Goal: Task Accomplishment & Management: Manage account settings

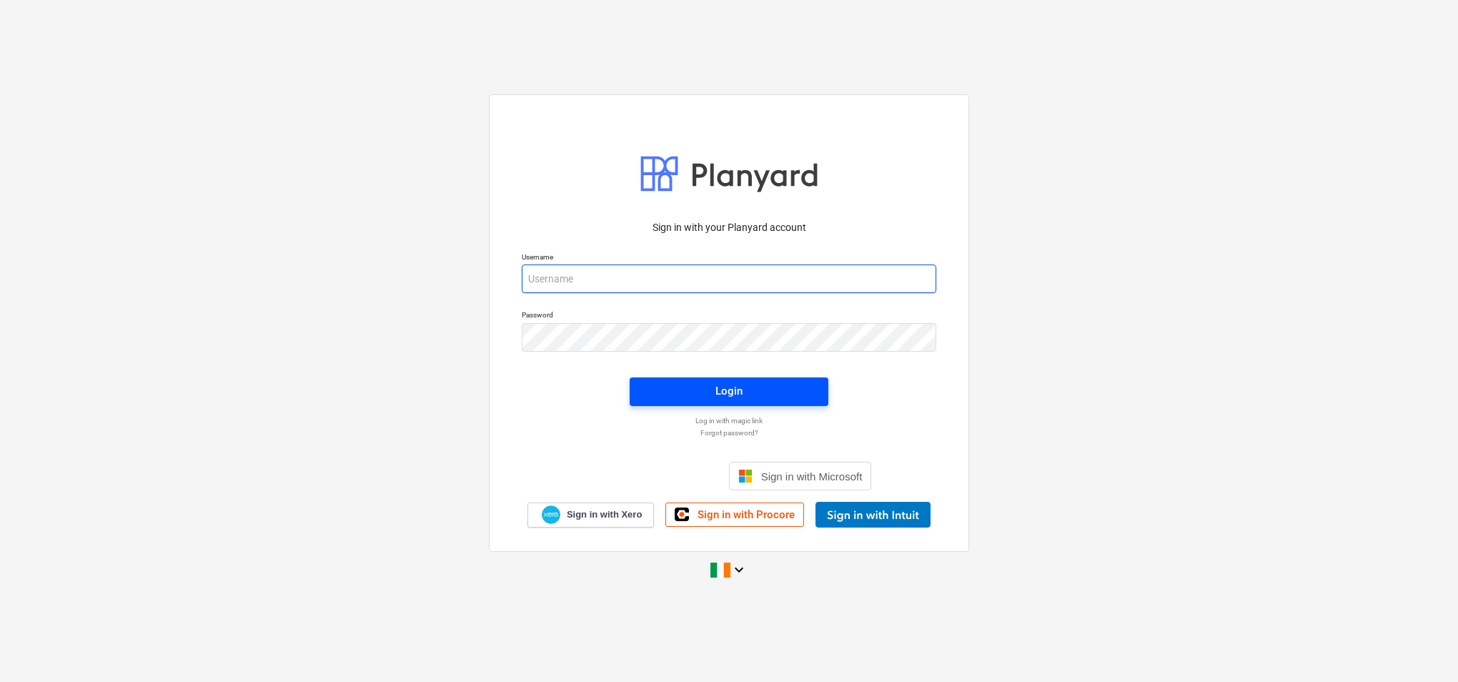
type input "[PERSON_NAME][EMAIL_ADDRESS][PERSON_NAME][DOMAIN_NAME]"
click at [737, 393] on div "Login" at bounding box center [729, 391] width 27 height 19
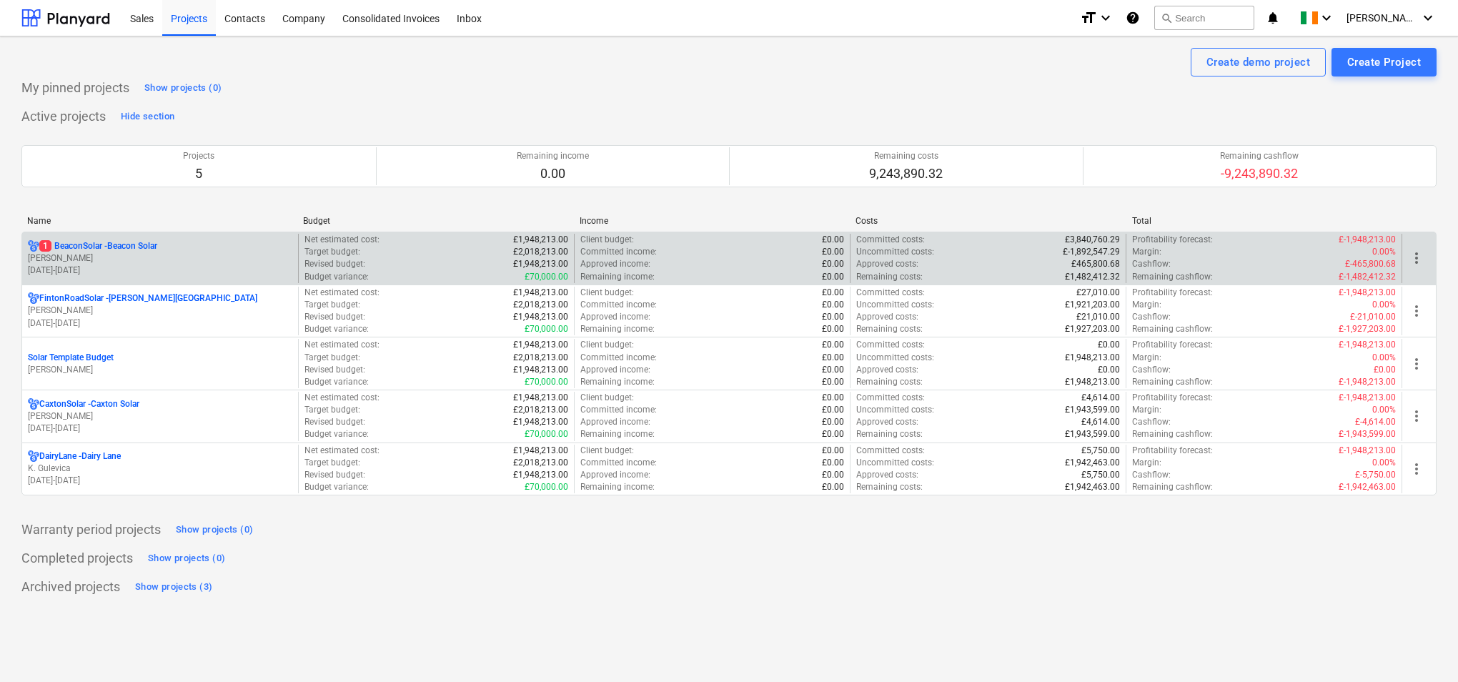
click at [412, 259] on div "Revised budget : £1,948,213.00" at bounding box center [437, 264] width 264 height 12
click at [81, 244] on p "1 BeaconSolar - Beacon Solar" at bounding box center [98, 246] width 118 height 12
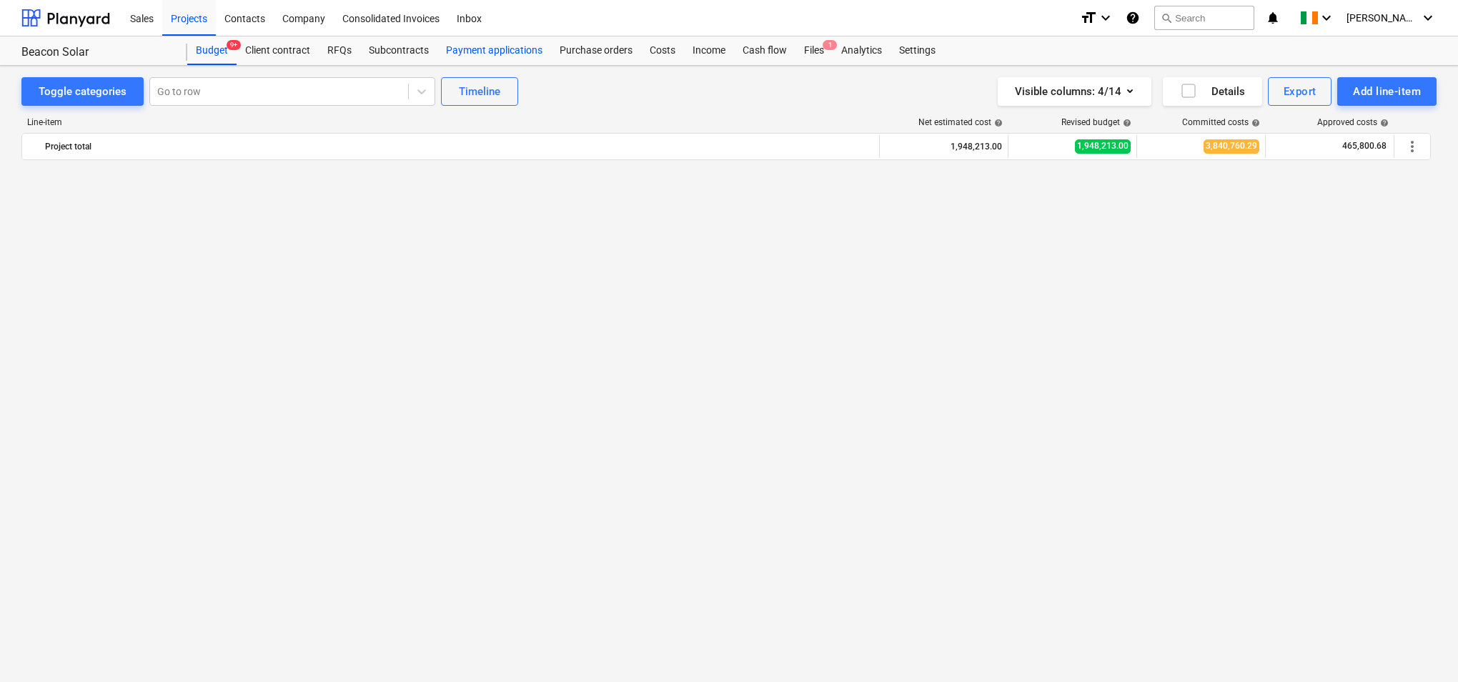
click at [511, 52] on div "Payment applications" at bounding box center [495, 50] width 114 height 29
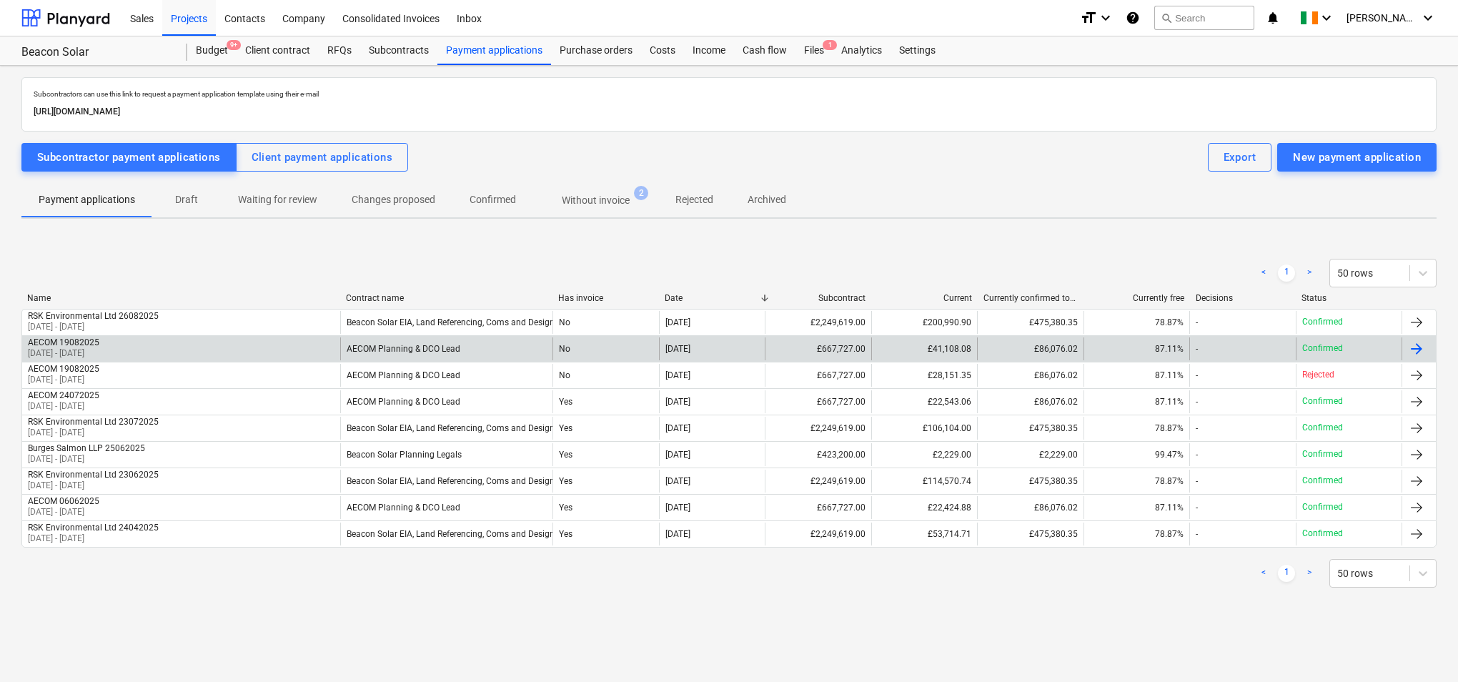
click at [1417, 347] on div at bounding box center [1416, 348] width 17 height 17
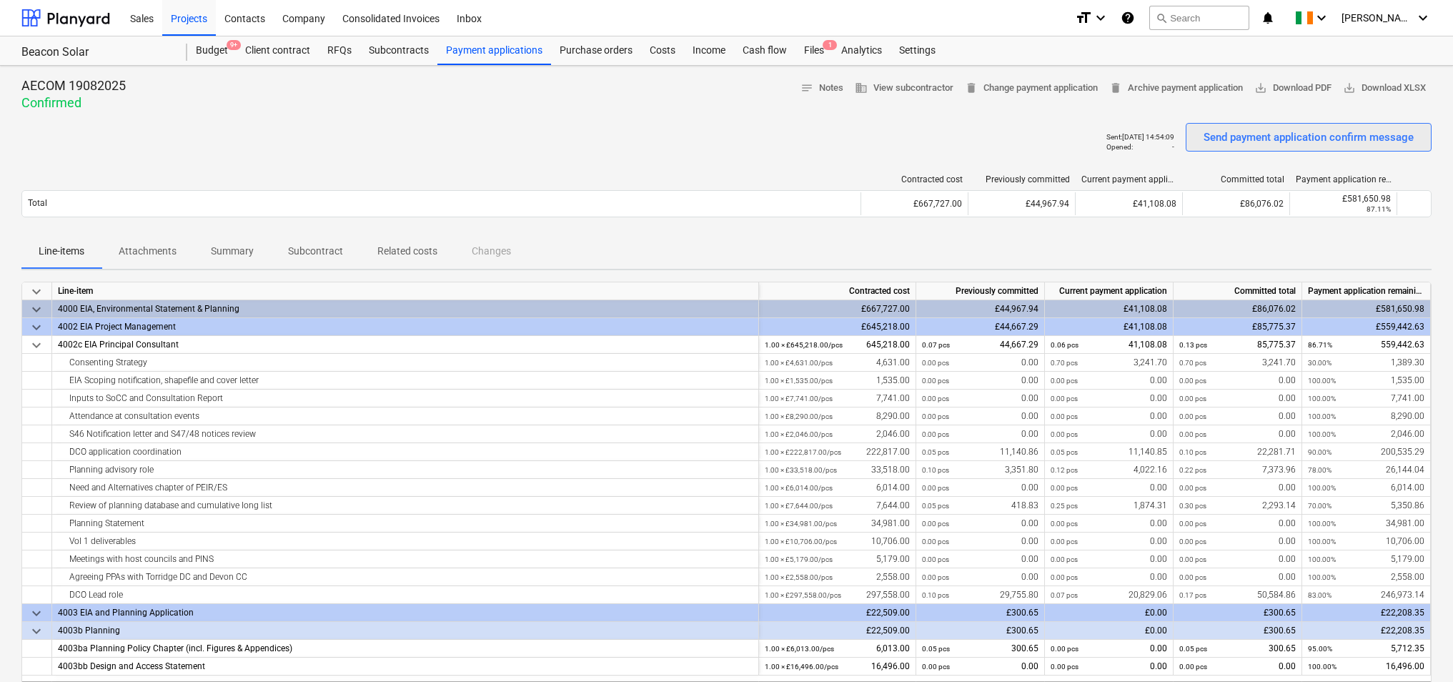
click at [1249, 134] on div "Send payment application confirm message" at bounding box center [1309, 137] width 210 height 19
click at [880, 84] on span "business View subcontractor" at bounding box center [904, 88] width 99 height 16
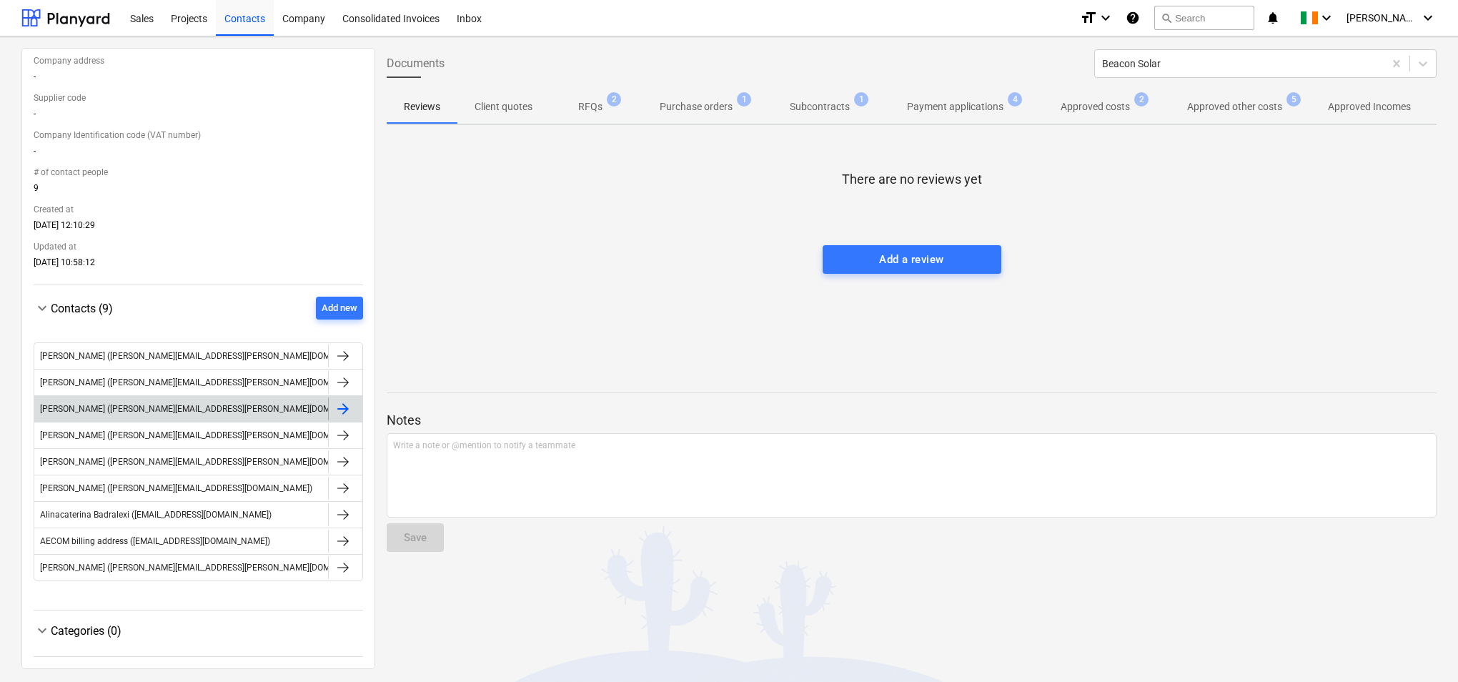
scroll to position [104, 0]
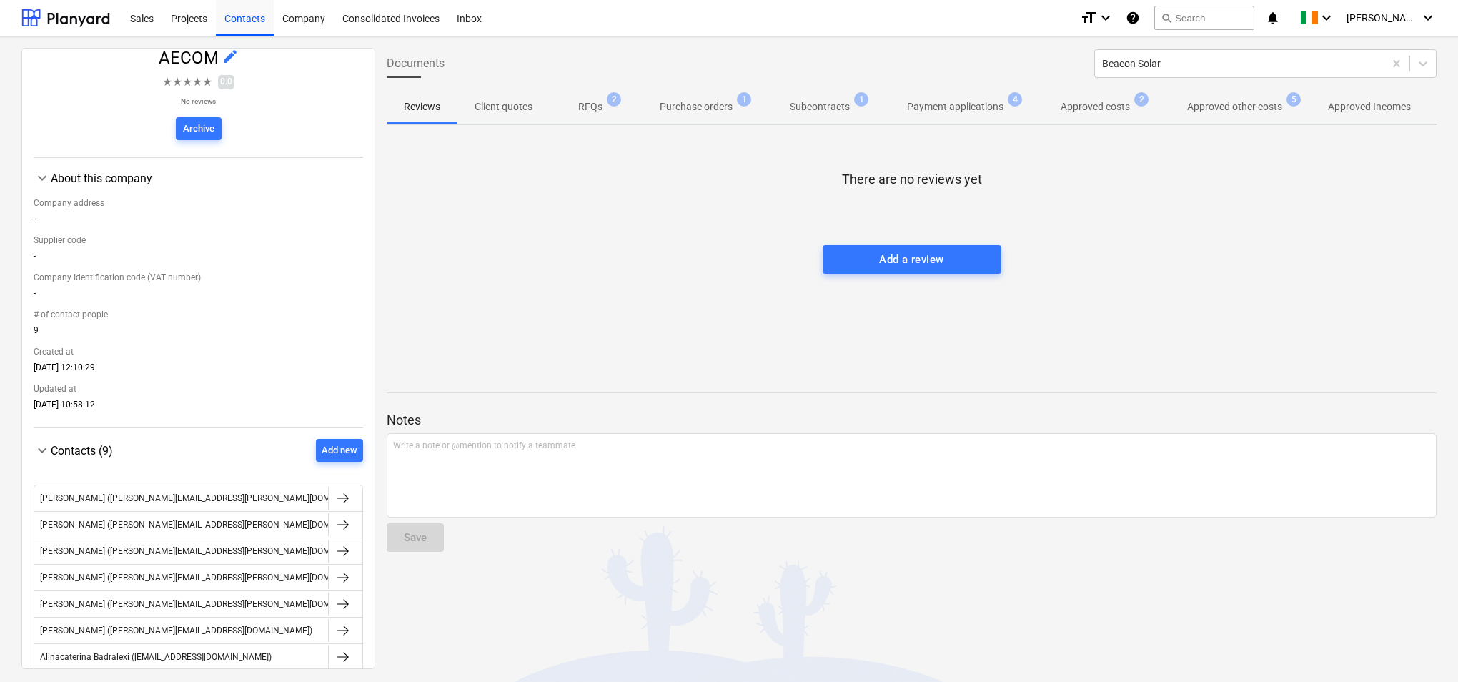
click at [717, 114] on p "Purchase orders" at bounding box center [696, 106] width 73 height 15
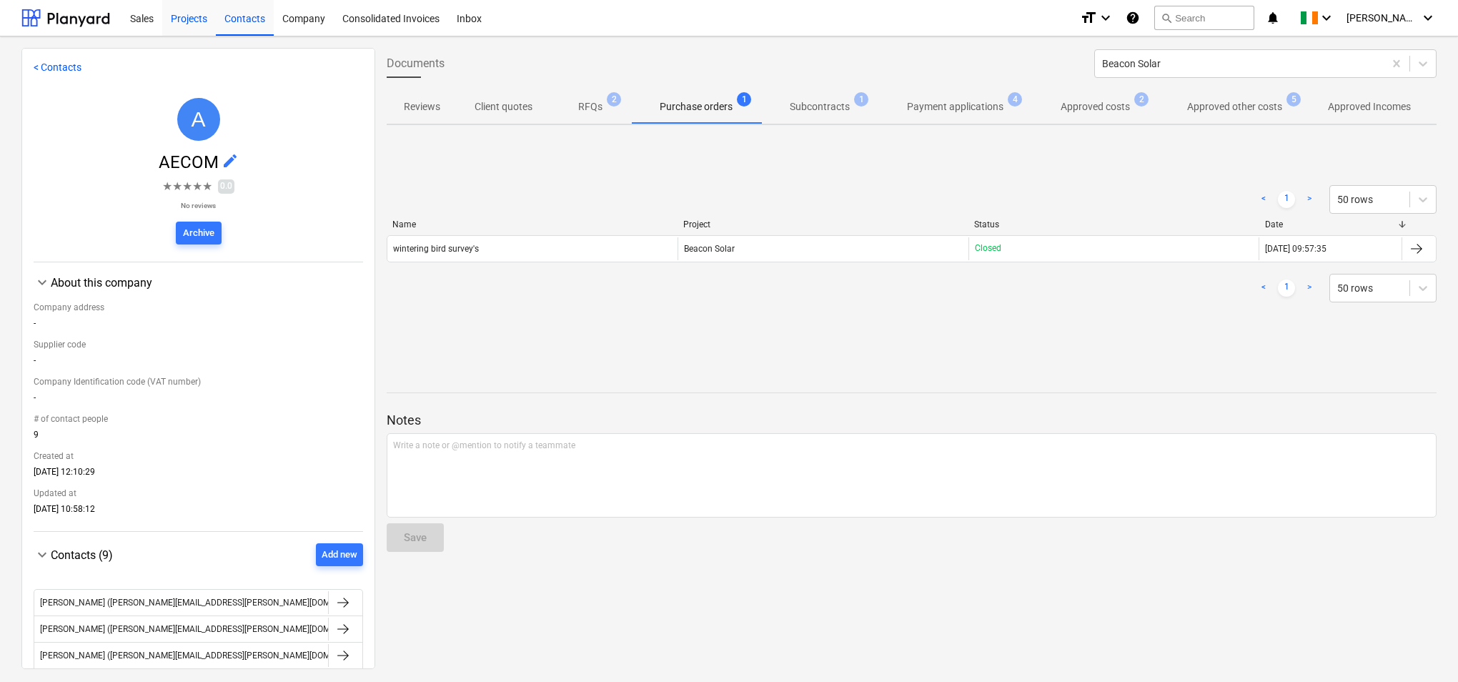
click at [201, 19] on div "Projects" at bounding box center [189, 17] width 54 height 36
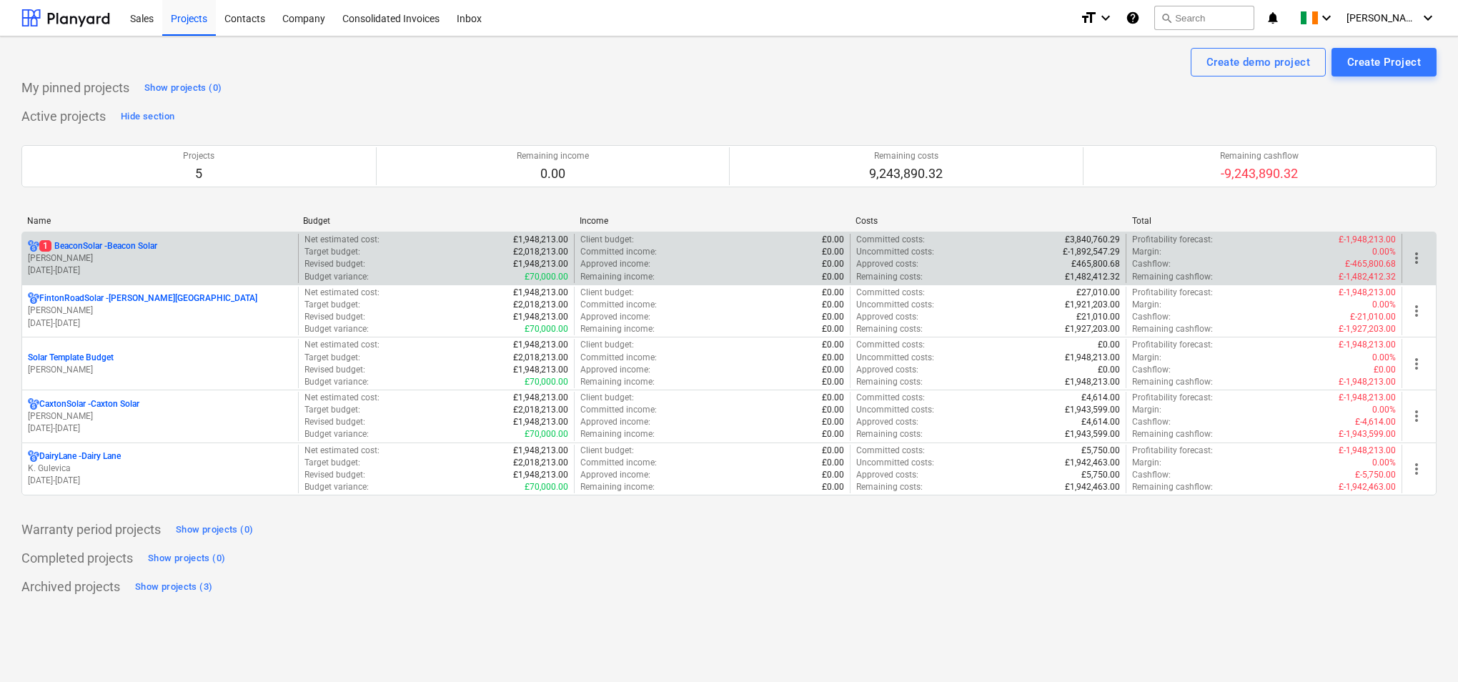
click at [135, 247] on p "1 BeaconSolar - Beacon Solar" at bounding box center [98, 246] width 118 height 12
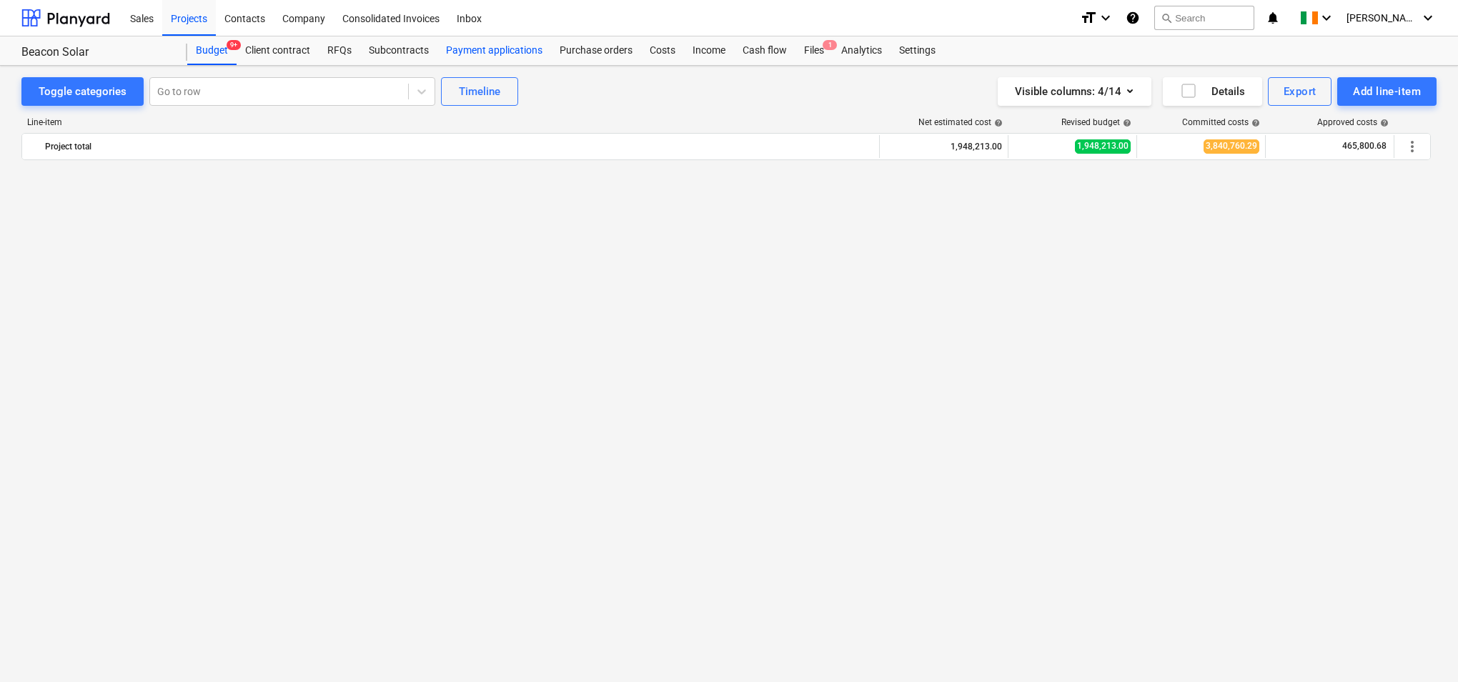
scroll to position [2612, 0]
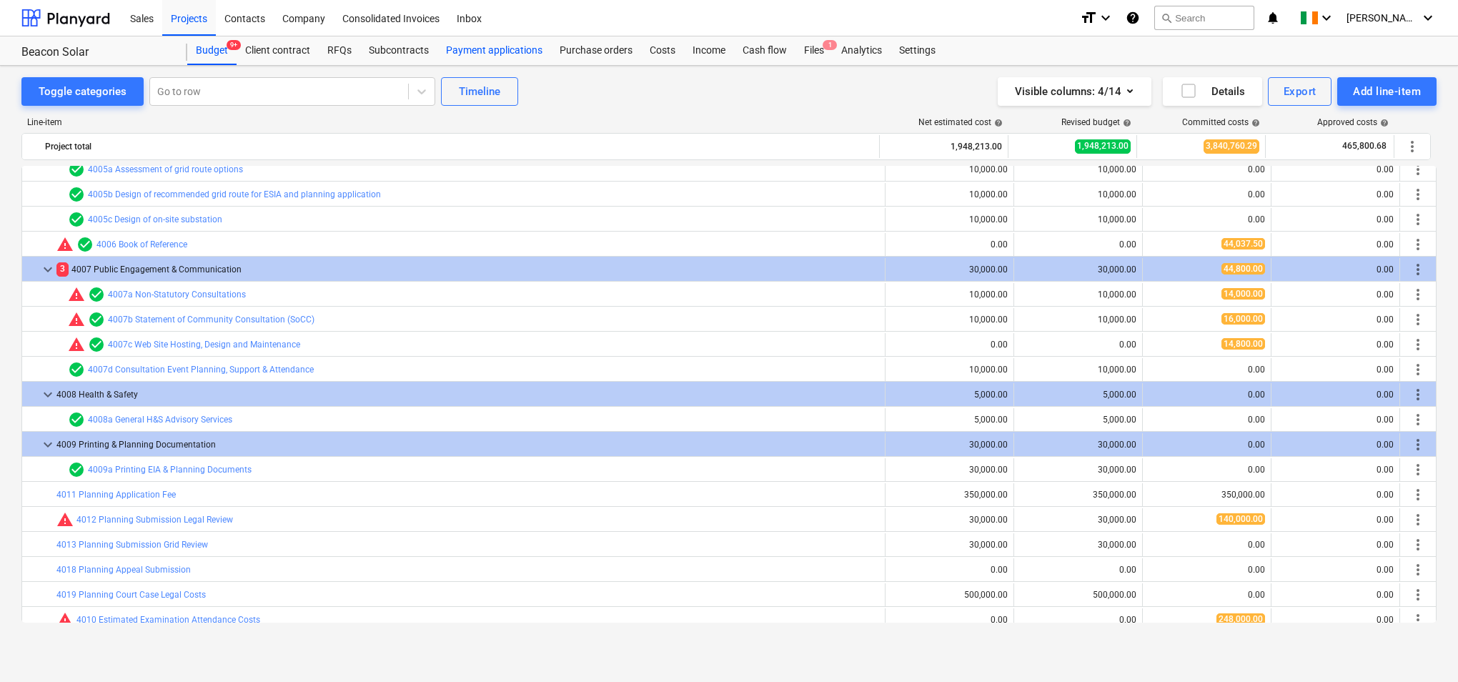
click at [520, 54] on div "Payment applications" at bounding box center [495, 50] width 114 height 29
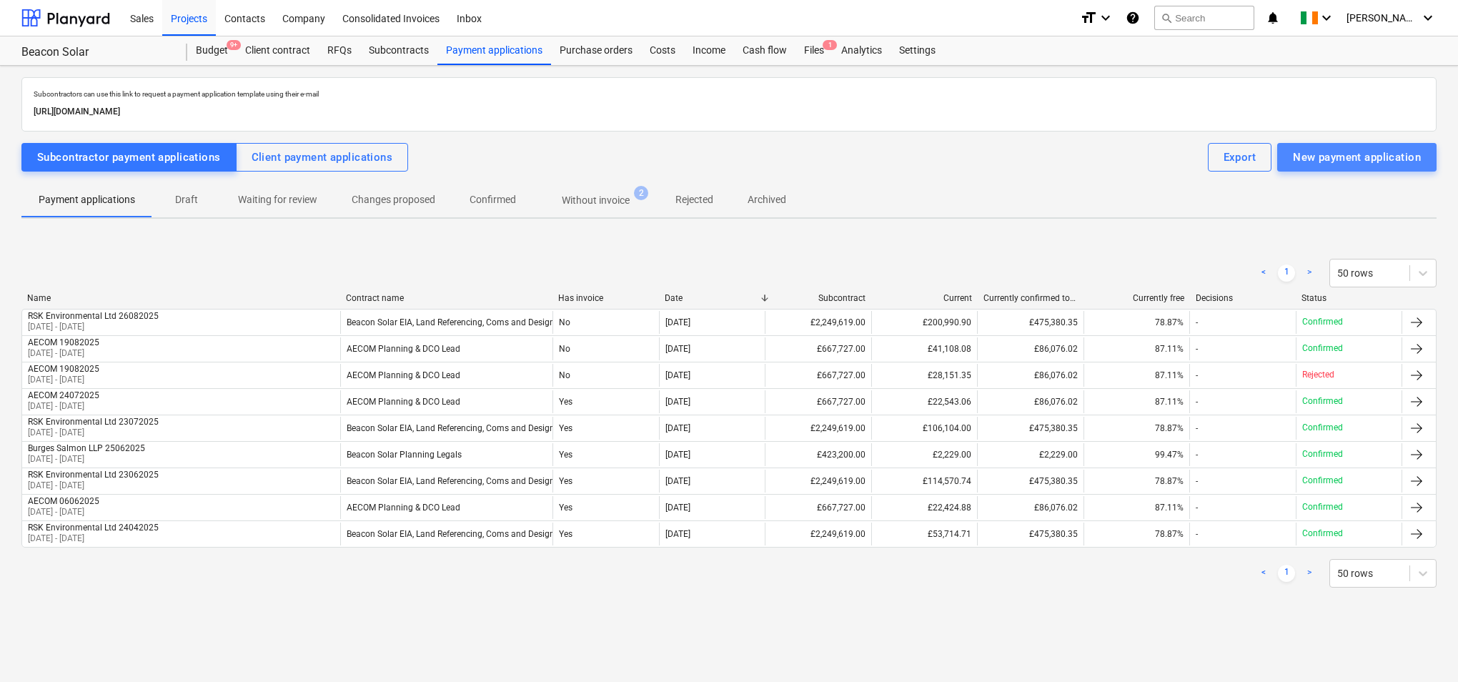
click at [1312, 164] on div "New payment application" at bounding box center [1357, 157] width 128 height 19
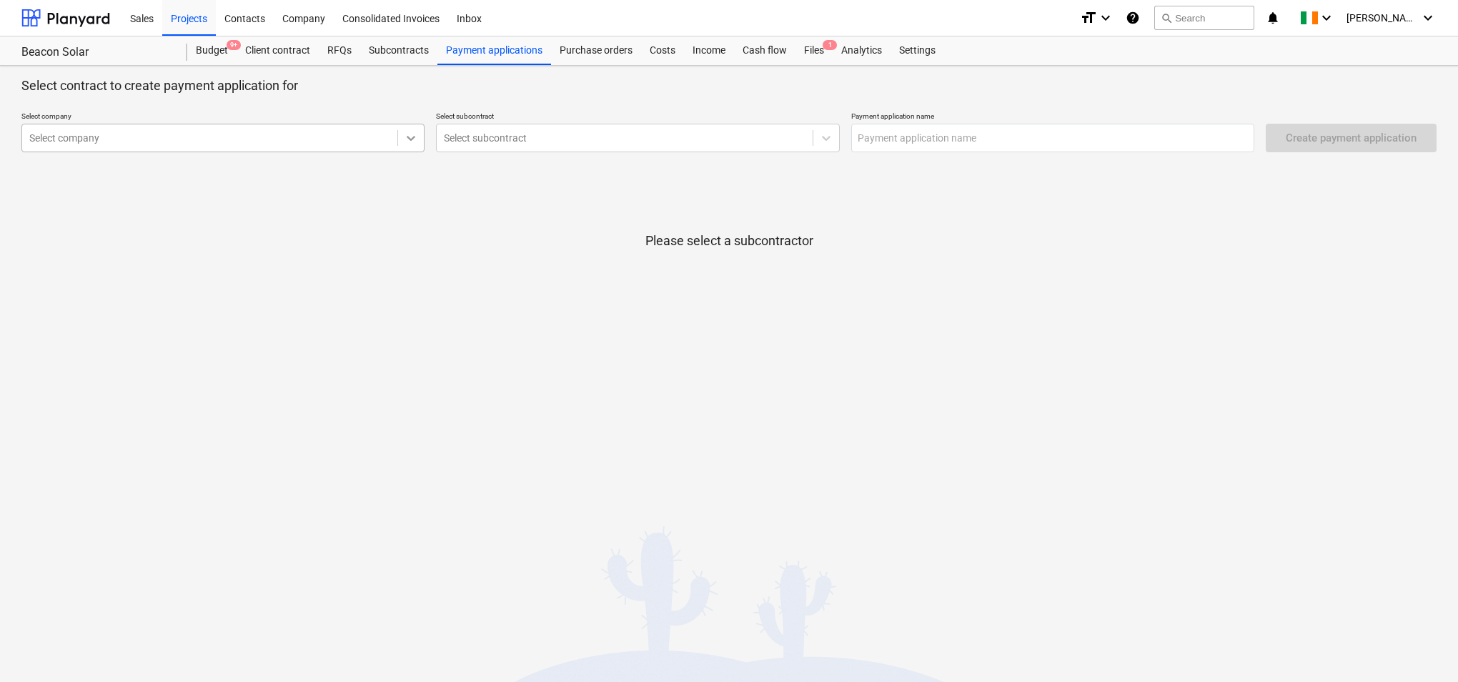
click at [408, 136] on icon at bounding box center [411, 138] width 14 height 14
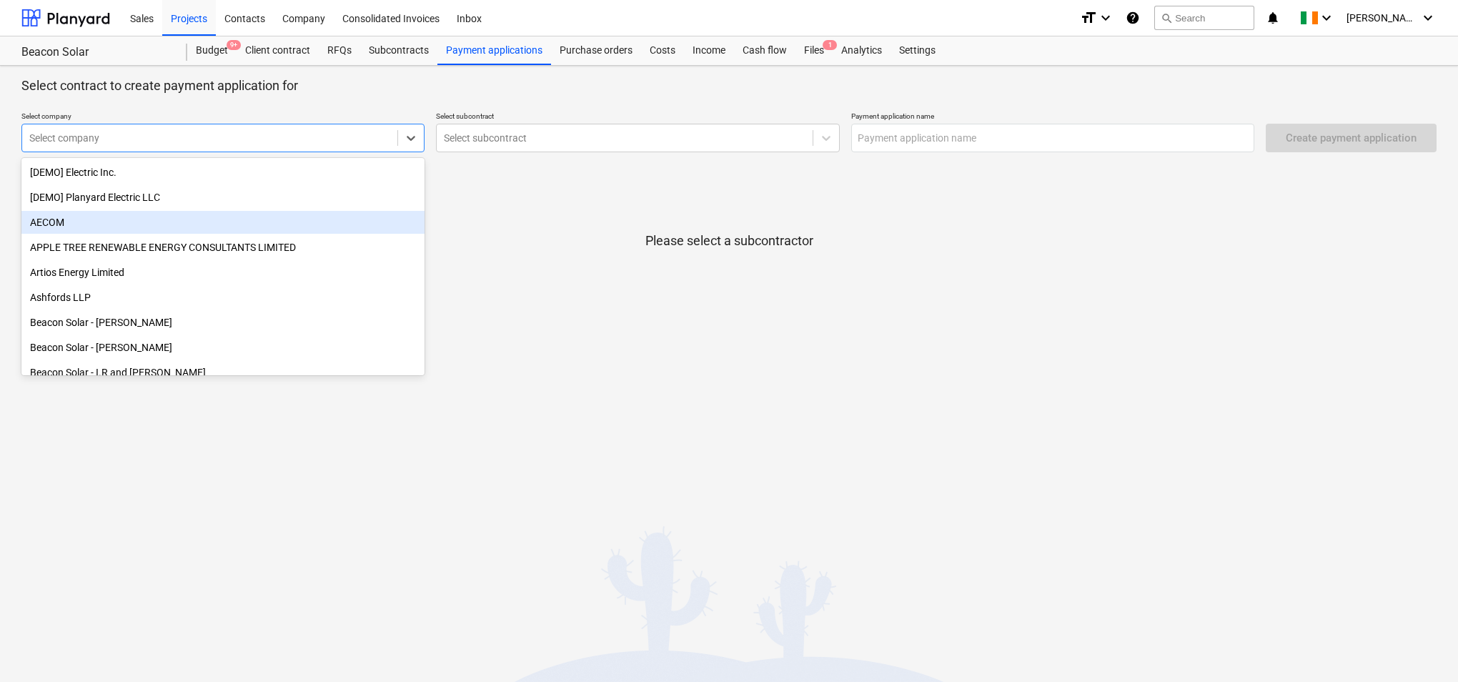
click at [380, 215] on div "AECOM" at bounding box center [222, 222] width 403 height 23
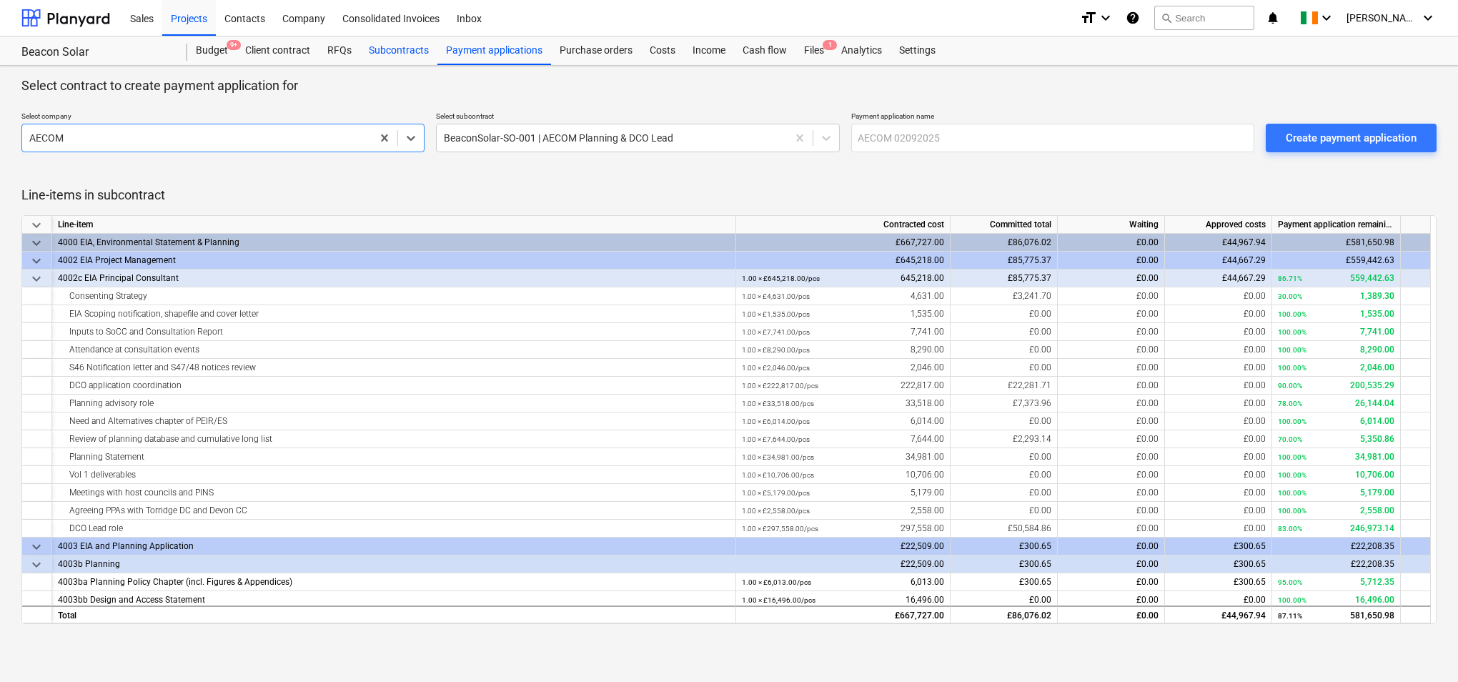
click at [386, 46] on div "Subcontracts" at bounding box center [398, 50] width 77 height 29
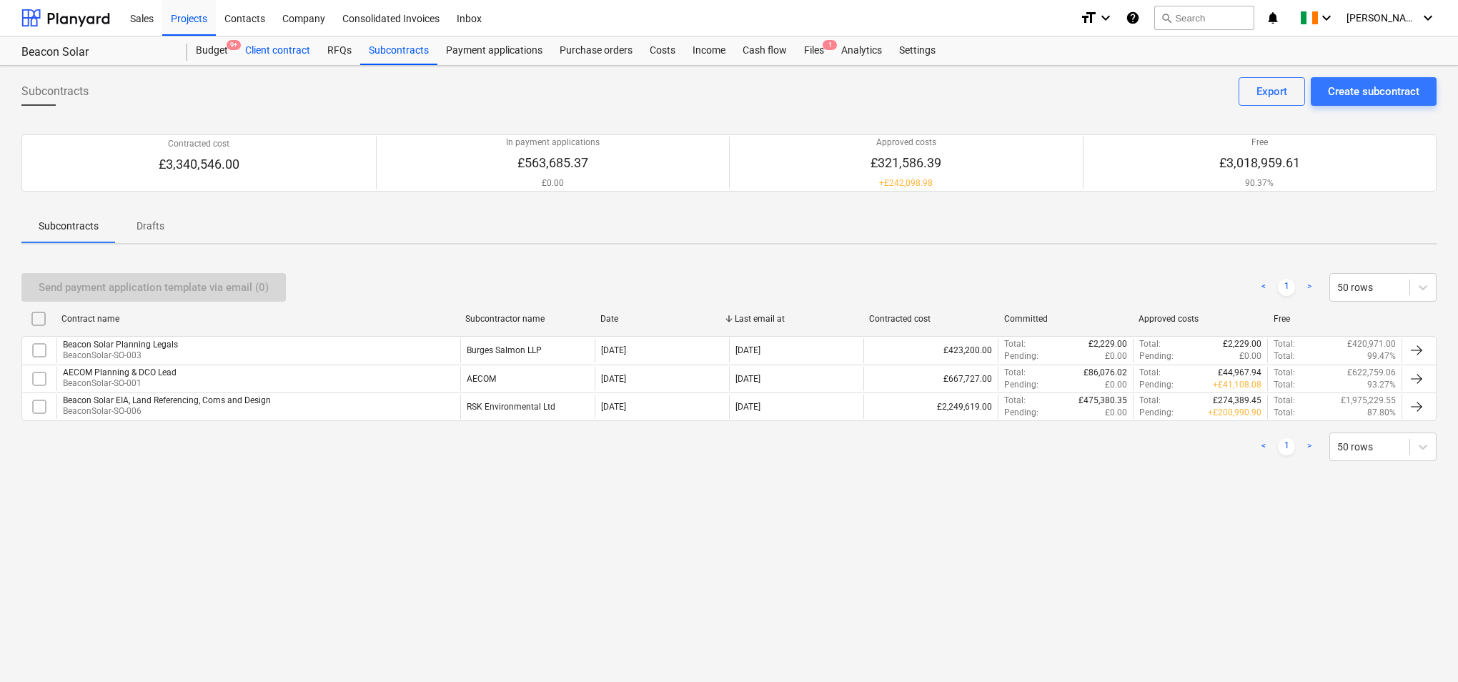
click at [272, 51] on div "Client contract" at bounding box center [278, 50] width 82 height 29
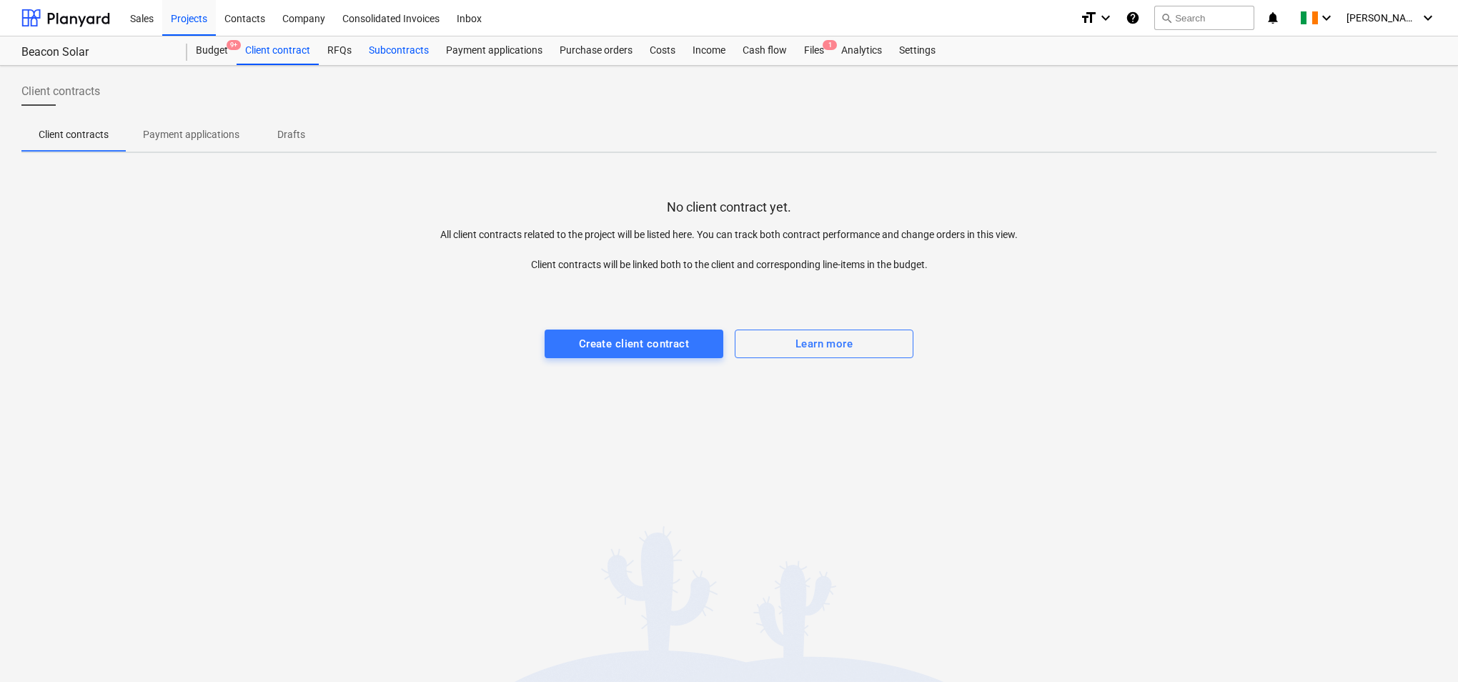
click at [410, 52] on div "Subcontracts" at bounding box center [398, 50] width 77 height 29
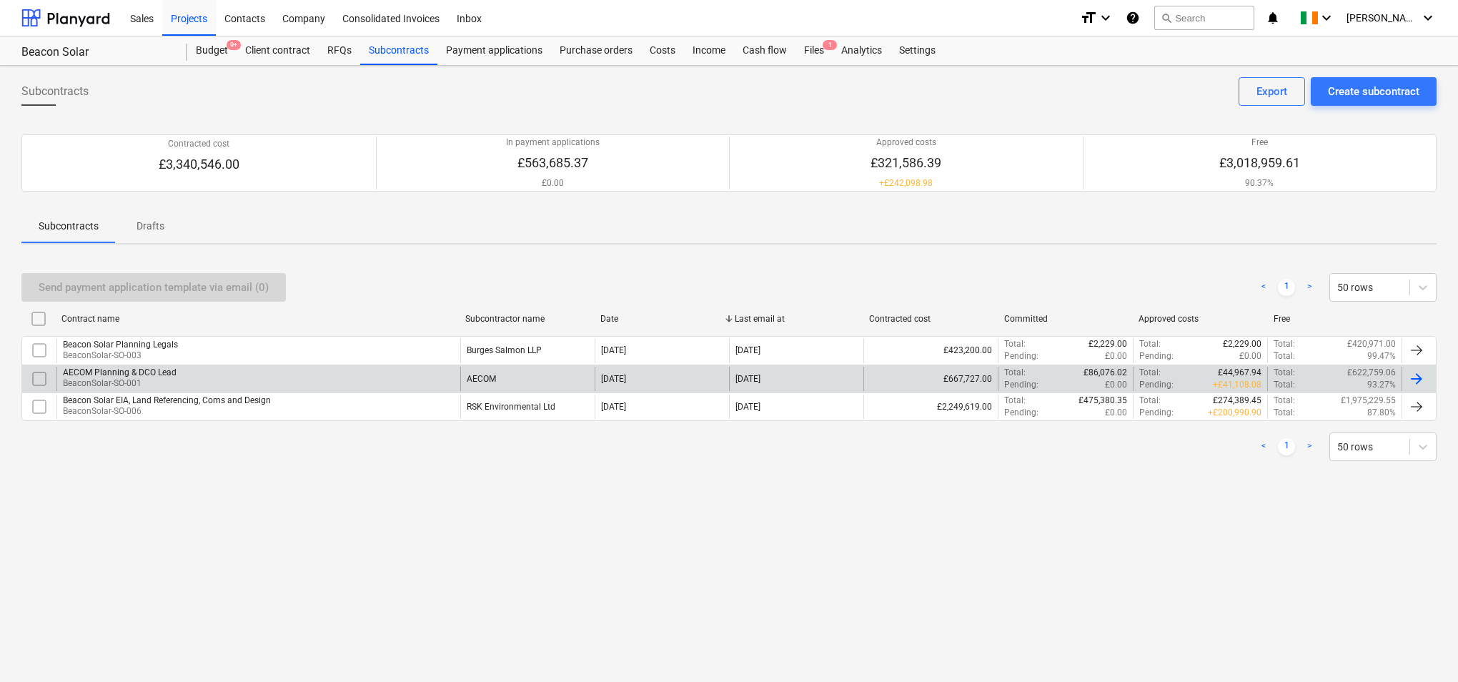
click at [143, 373] on div "AECOM Planning & DCO Lead" at bounding box center [120, 372] width 114 height 10
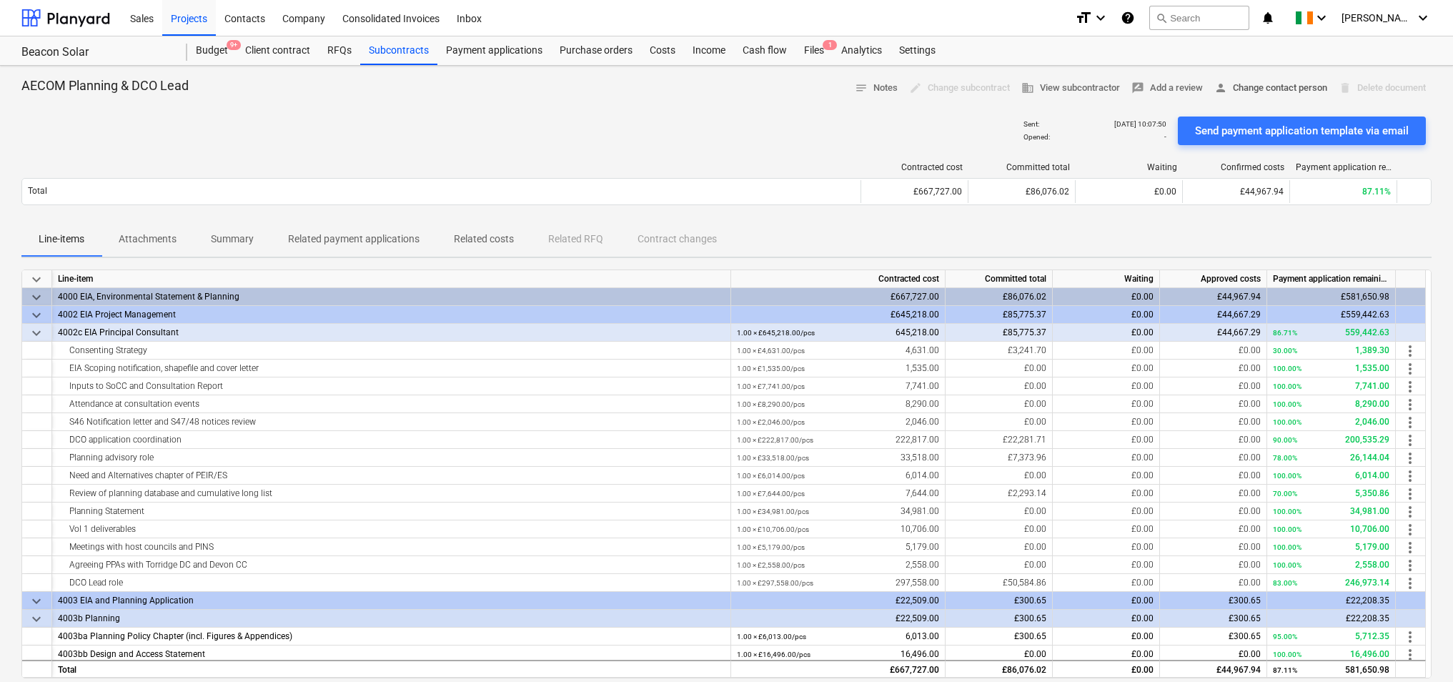
click at [1253, 87] on span "person Change contact person" at bounding box center [1271, 88] width 113 height 16
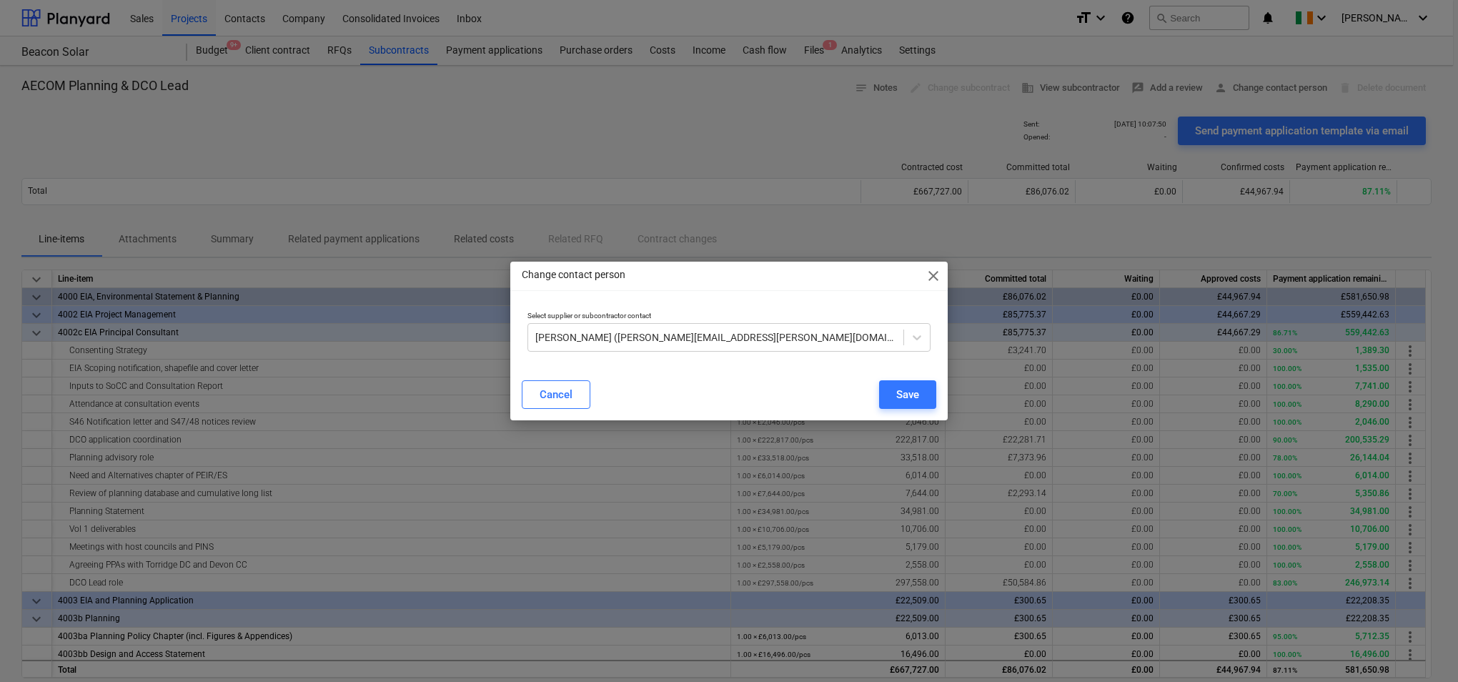
drag, startPoint x: 842, startPoint y: 282, endPoint x: 776, endPoint y: 192, distance: 111.4
click at [776, 192] on div "Change contact person close Select supplier or subcontractor contact [PERSON_NA…" at bounding box center [729, 341] width 1458 height 682
click at [920, 337] on icon at bounding box center [917, 337] width 9 height 5
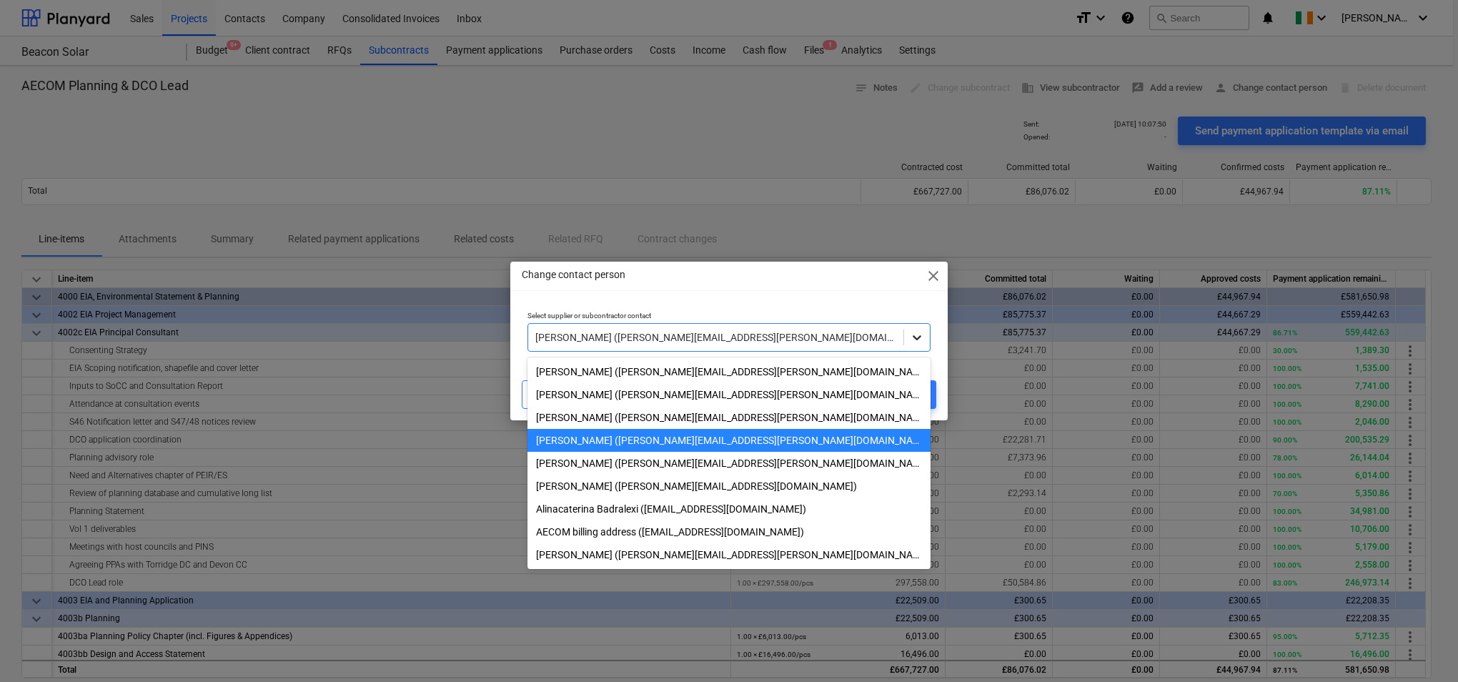
click at [920, 337] on icon at bounding box center [917, 337] width 9 height 5
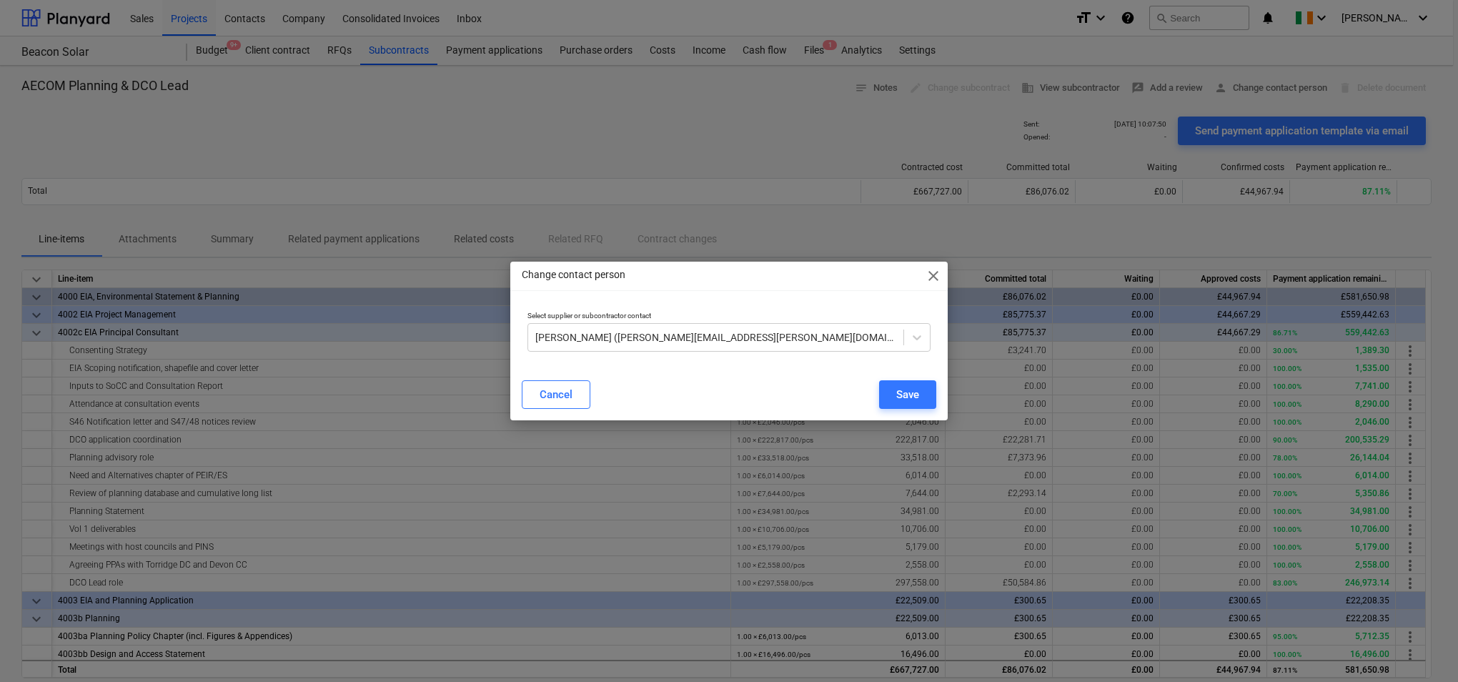
drag, startPoint x: 854, startPoint y: 281, endPoint x: 815, endPoint y: 245, distance: 53.1
click at [815, 245] on div "Change contact person close Select supplier or subcontractor contact [PERSON_NA…" at bounding box center [729, 341] width 1458 height 682
click at [916, 340] on icon at bounding box center [917, 337] width 14 height 14
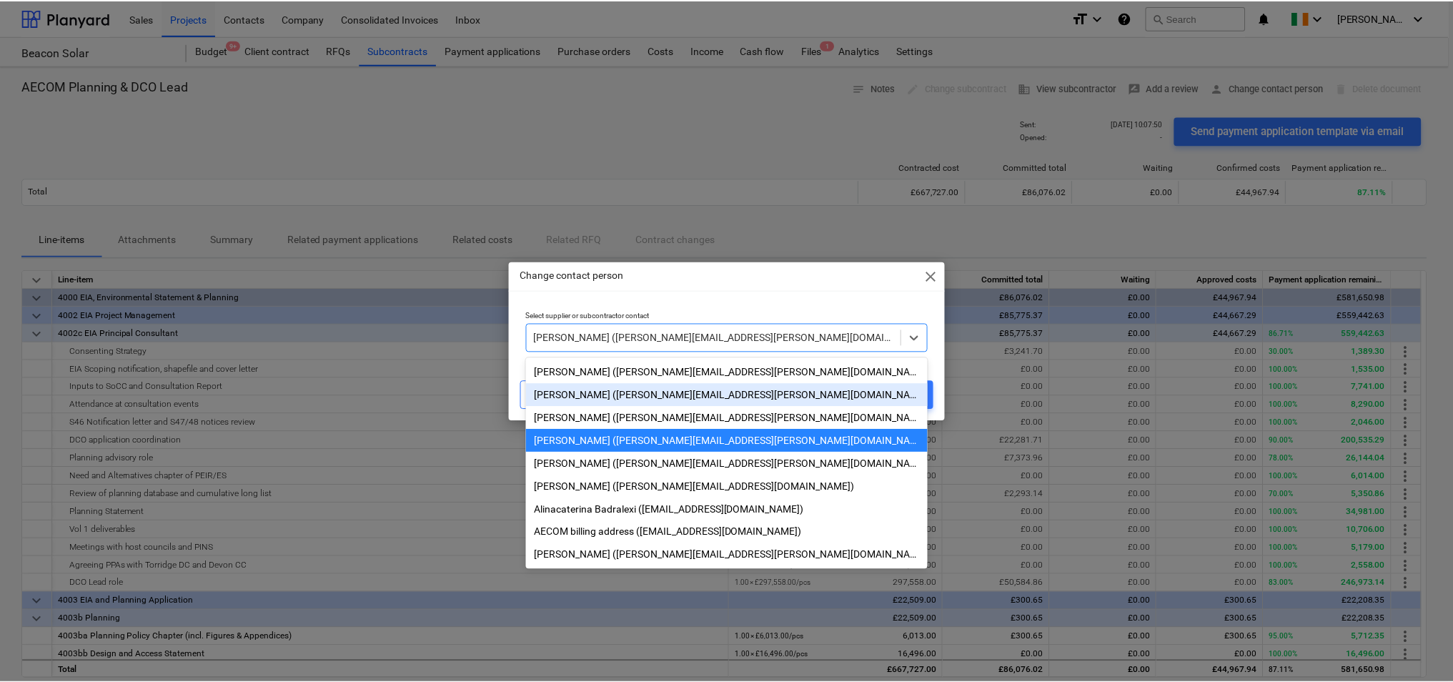
scroll to position [4, 0]
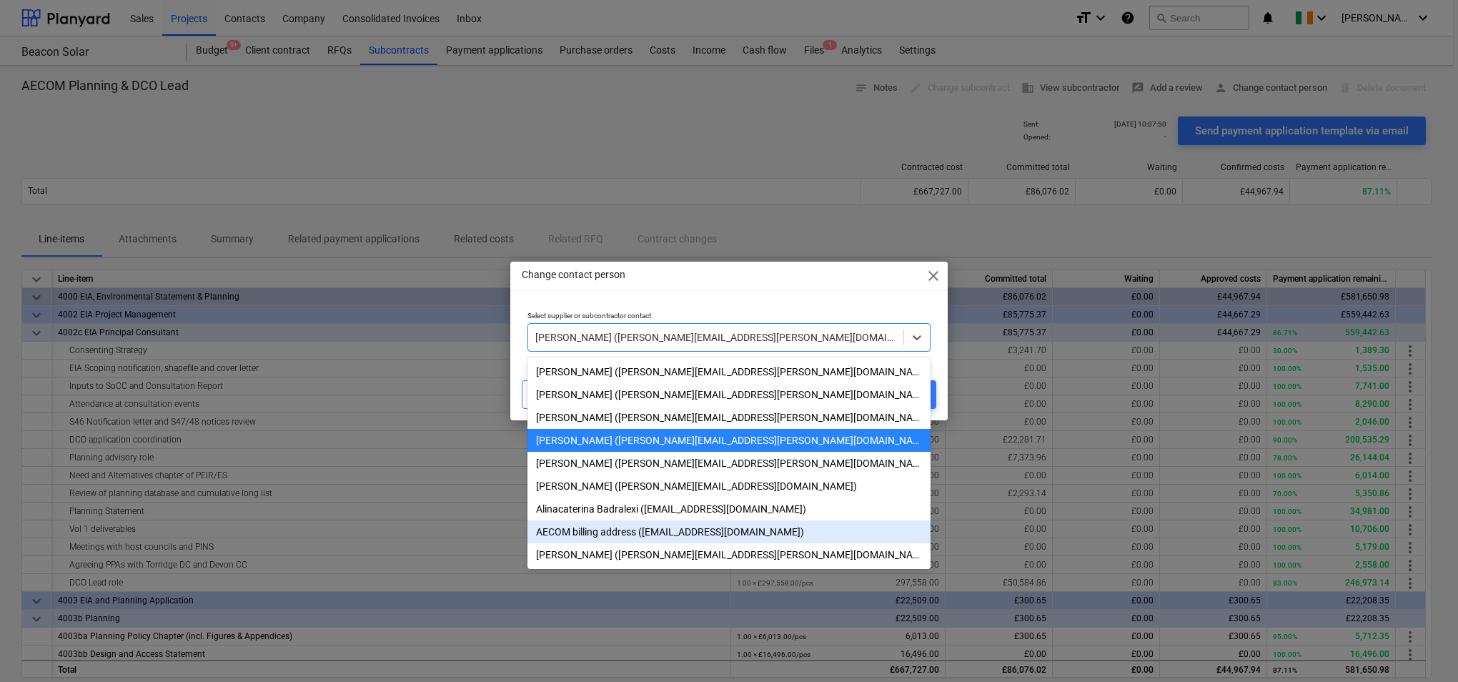
click at [768, 530] on div "AECOM billing address ([EMAIL_ADDRESS][DOMAIN_NAME])" at bounding box center [729, 531] width 403 height 23
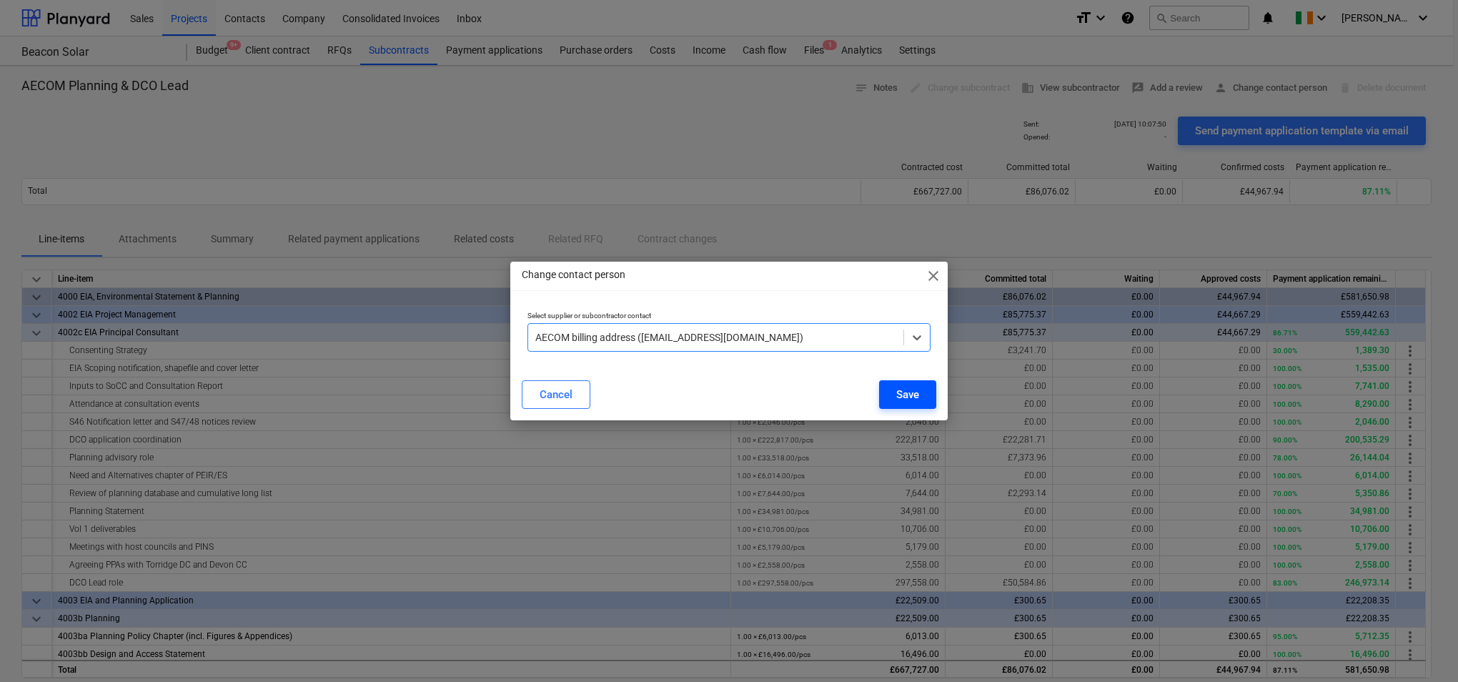
click at [917, 395] on div "Save" at bounding box center [908, 394] width 23 height 19
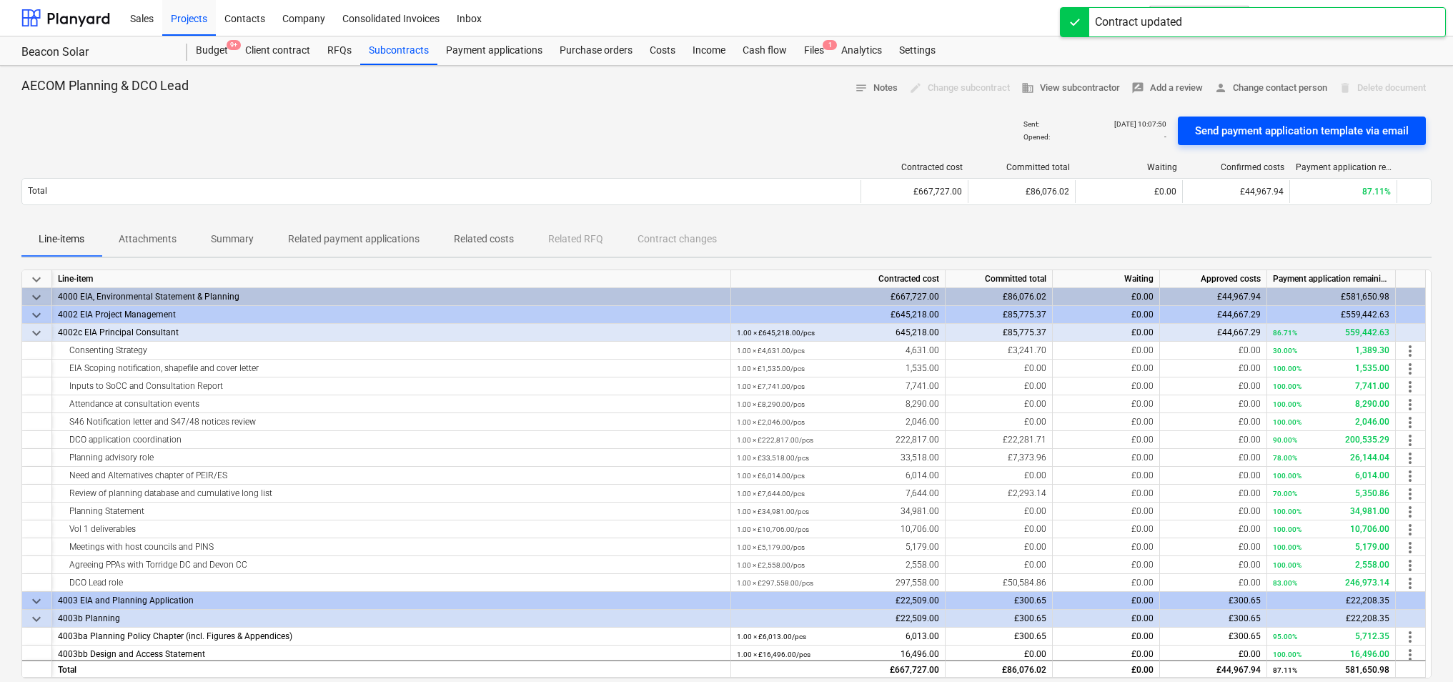
click at [1326, 129] on div "Send payment application template via email" at bounding box center [1302, 131] width 214 height 19
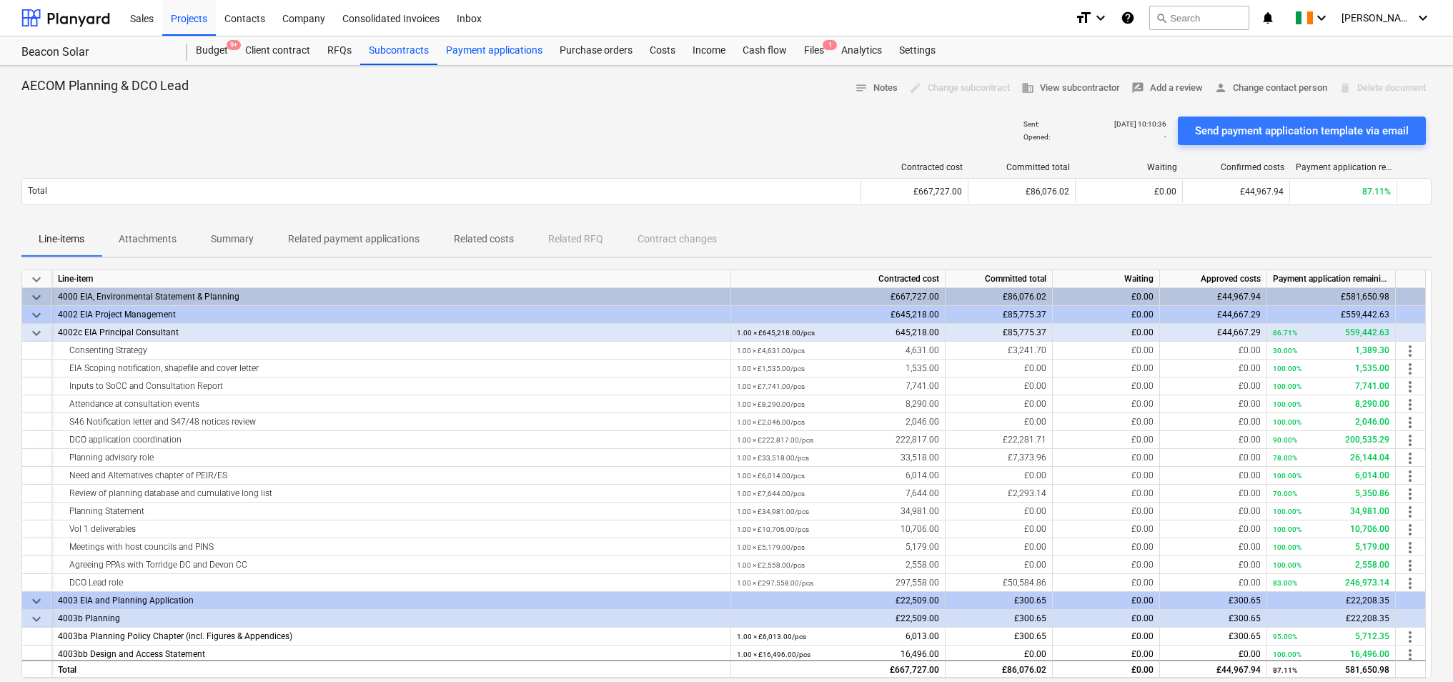
click at [518, 55] on div "Payment applications" at bounding box center [495, 50] width 114 height 29
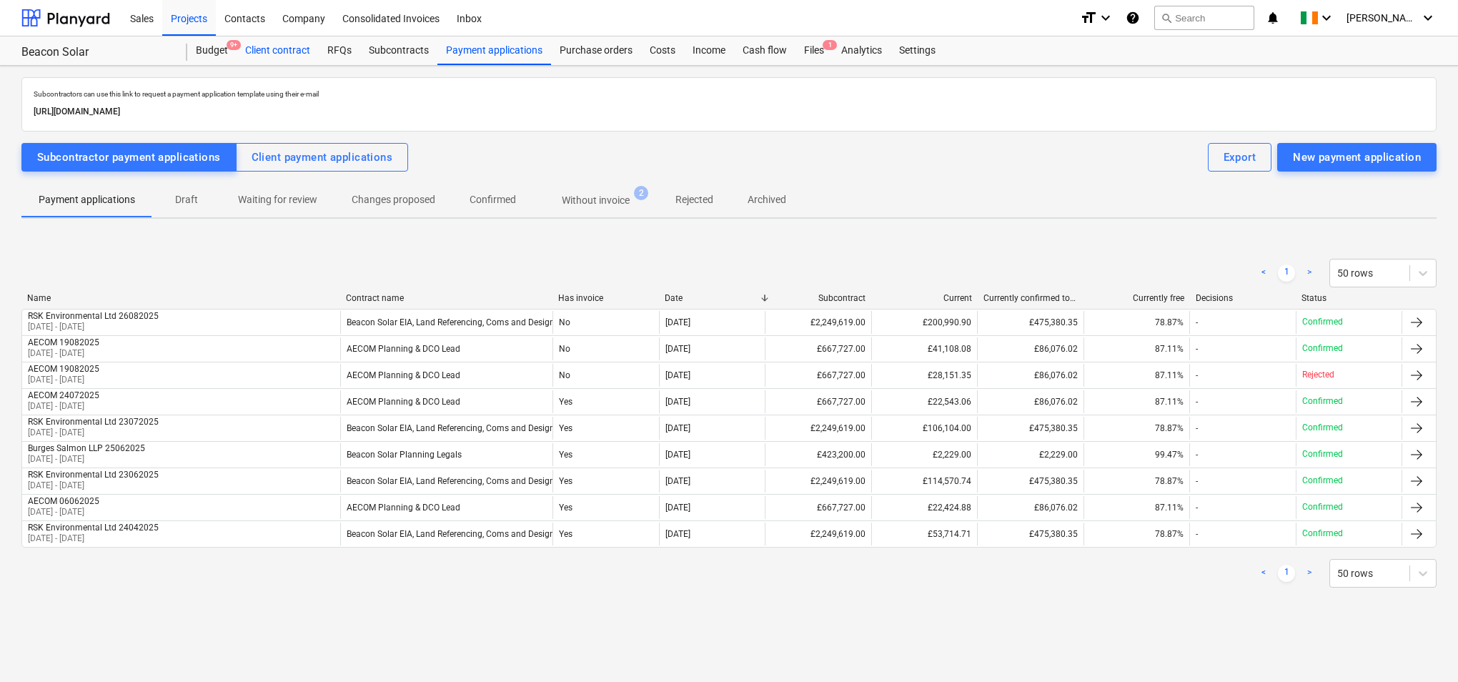
click at [282, 52] on div "Client contract" at bounding box center [278, 50] width 82 height 29
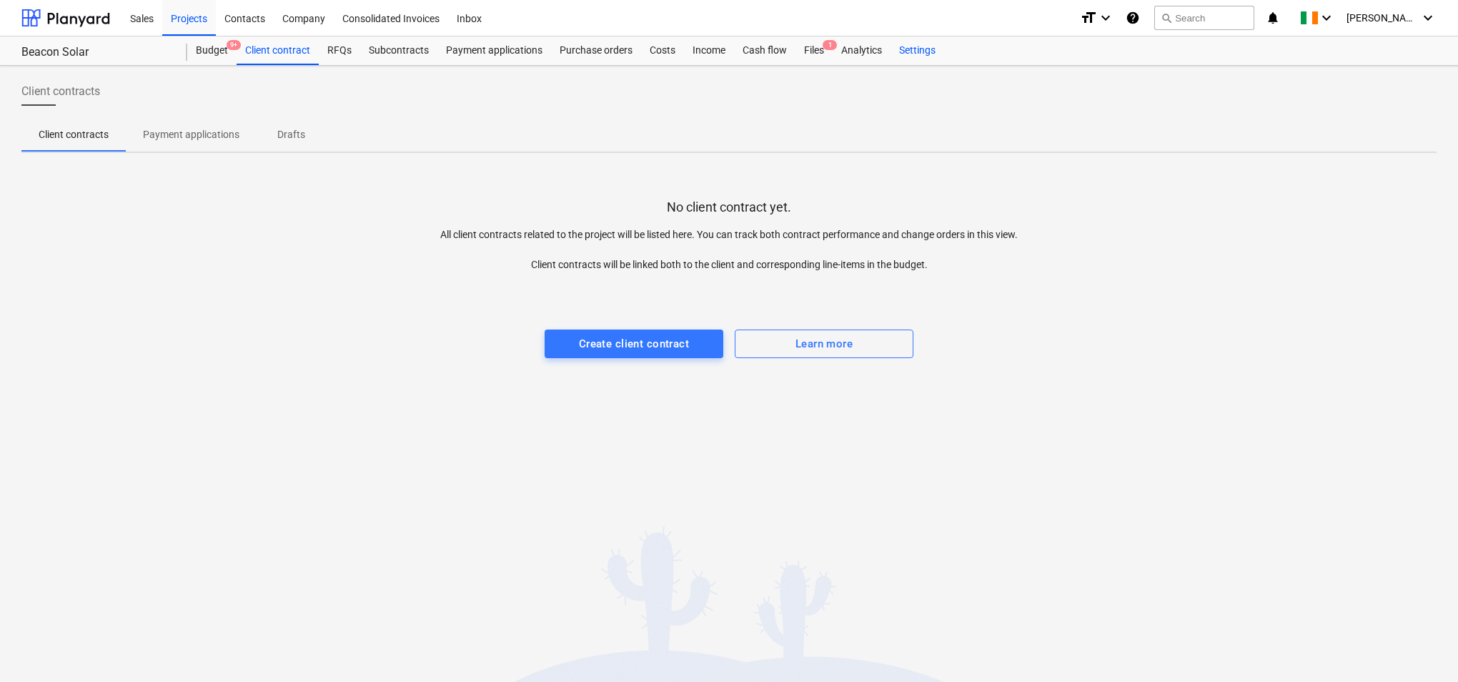
click at [904, 50] on div "Settings" at bounding box center [918, 50] width 54 height 29
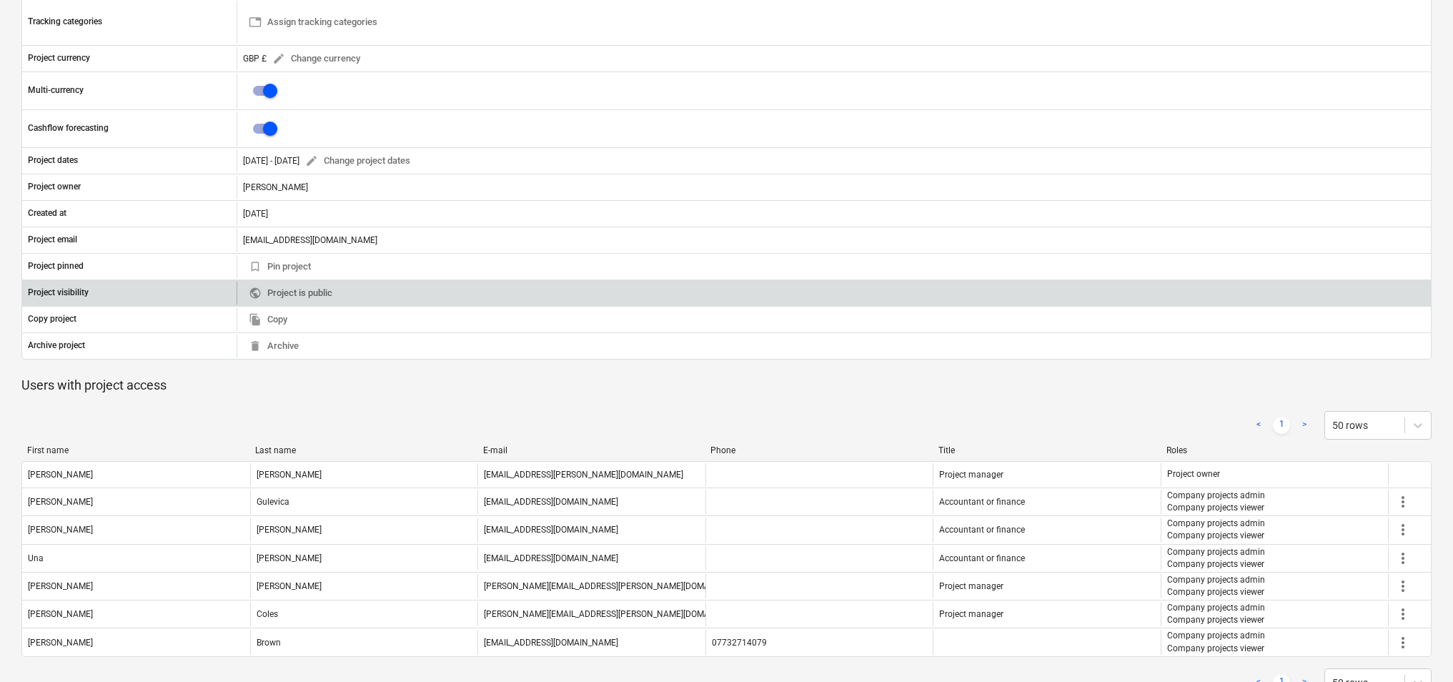
scroll to position [367, 0]
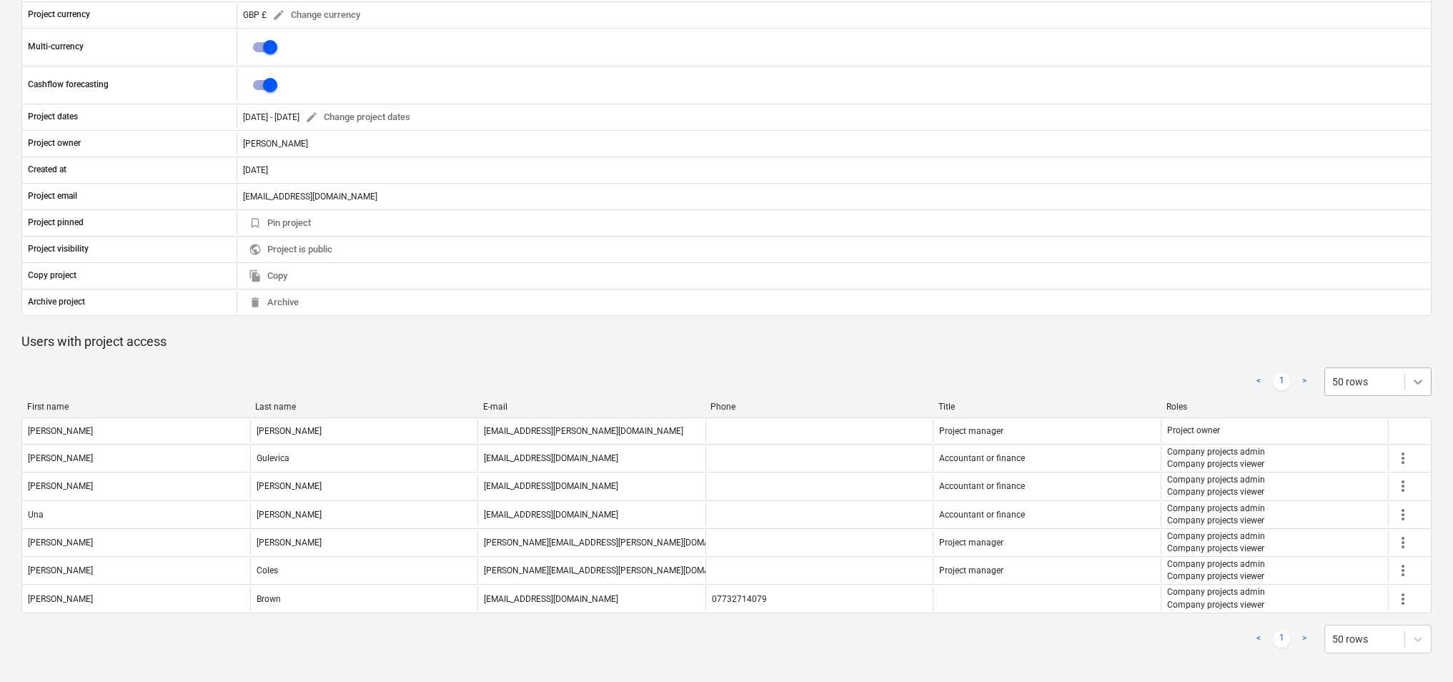
click at [1415, 383] on icon at bounding box center [1418, 382] width 14 height 14
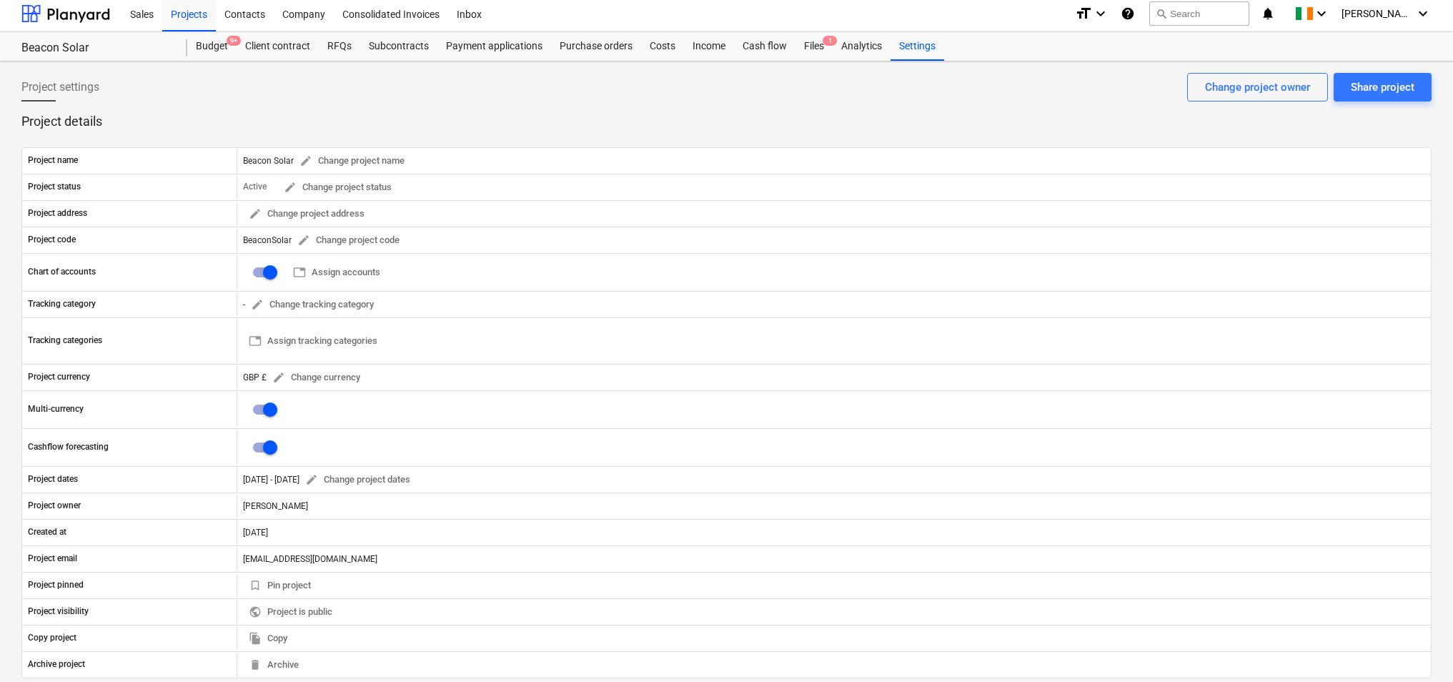
scroll to position [0, 0]
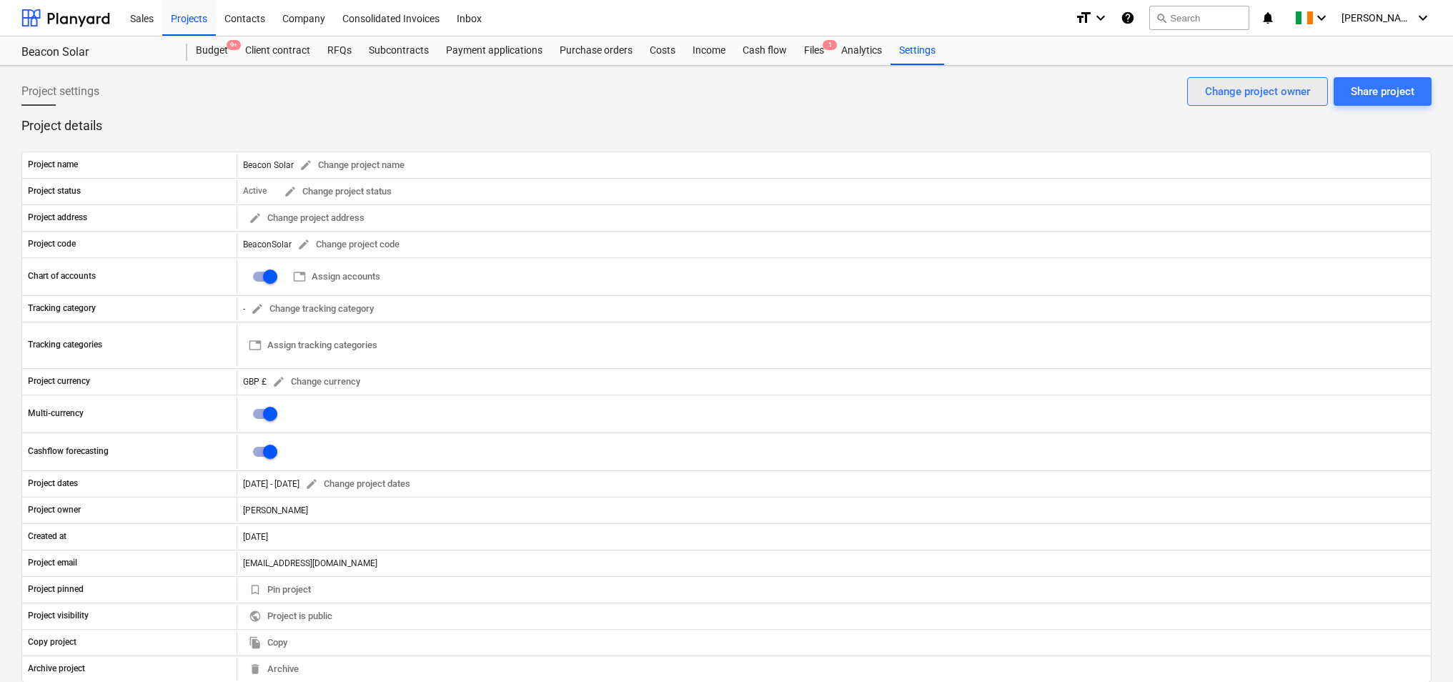
click at [1237, 95] on div "Change project owner" at bounding box center [1257, 91] width 105 height 19
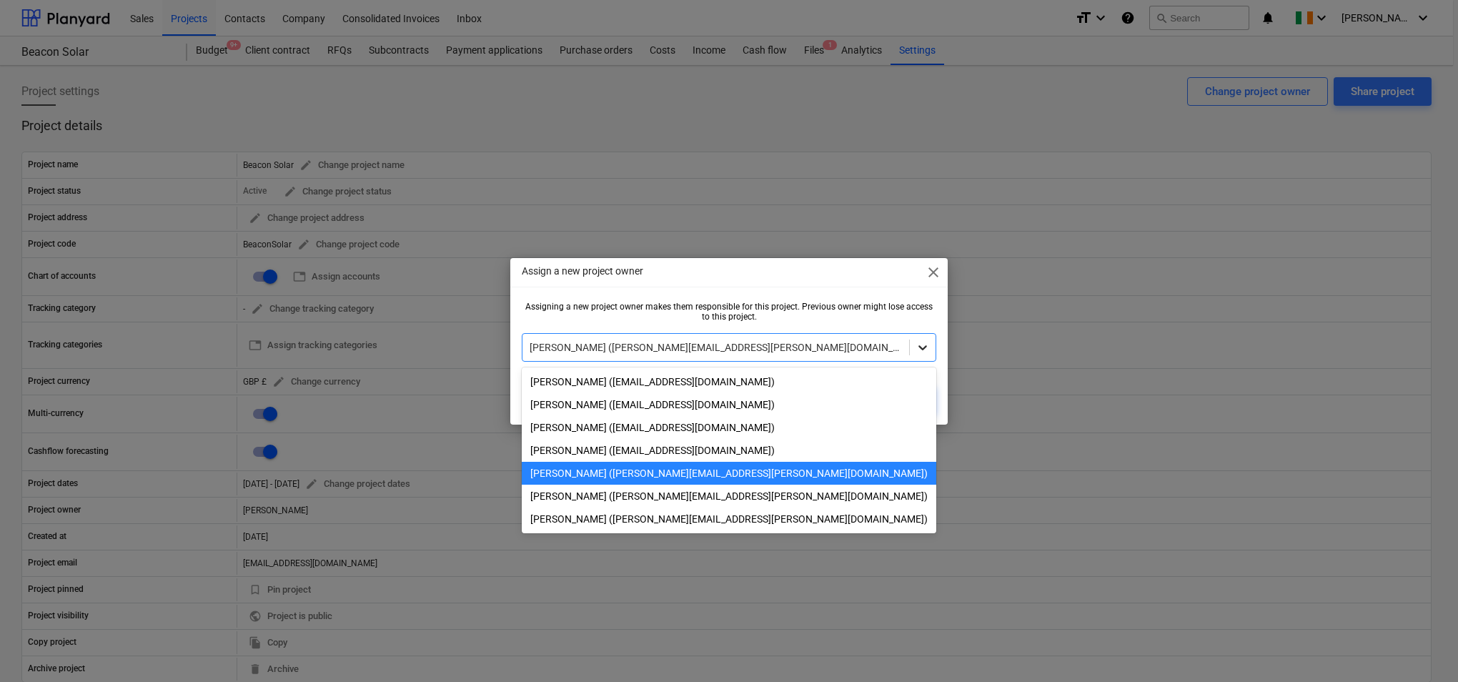
click at [920, 349] on icon at bounding box center [923, 347] width 14 height 14
click at [730, 501] on div "[PERSON_NAME] ([PERSON_NAME][EMAIL_ADDRESS][PERSON_NAME][DOMAIN_NAME])" at bounding box center [729, 496] width 415 height 23
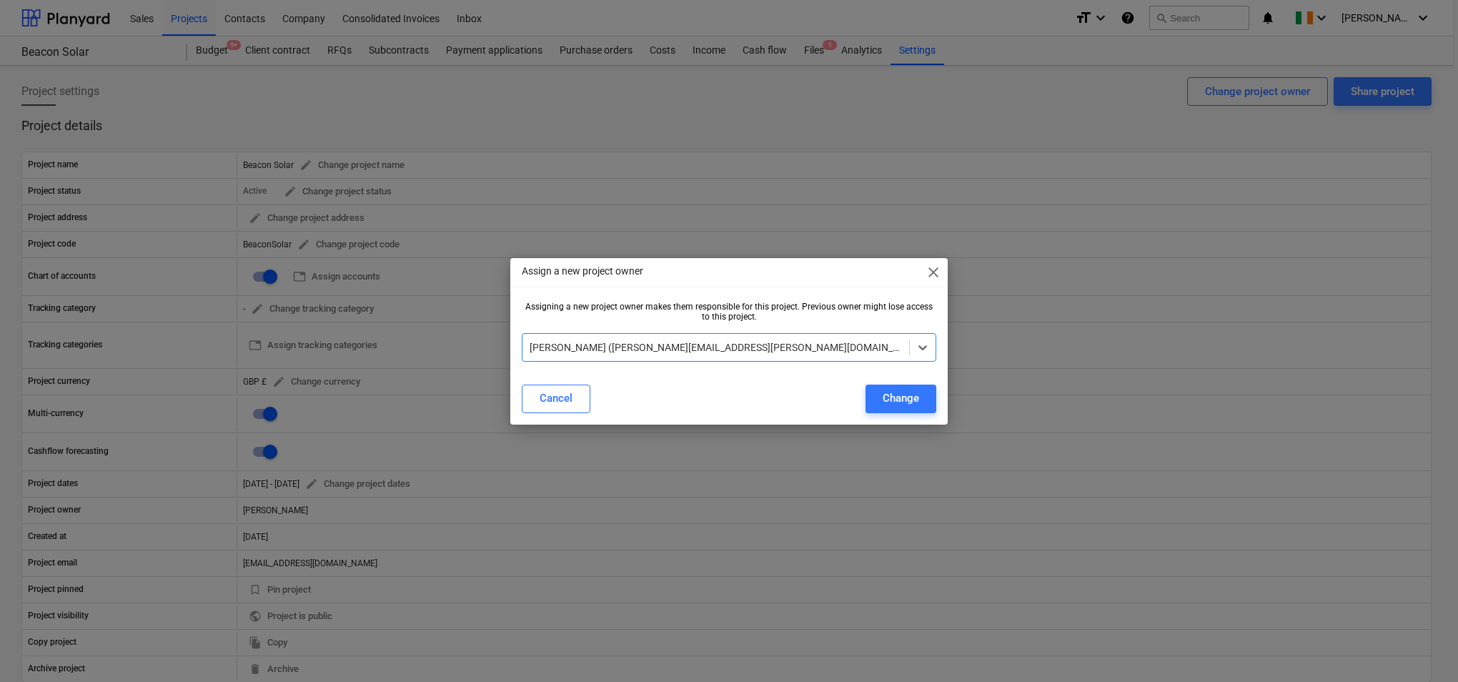
click at [939, 275] on span "close" at bounding box center [933, 272] width 17 height 17
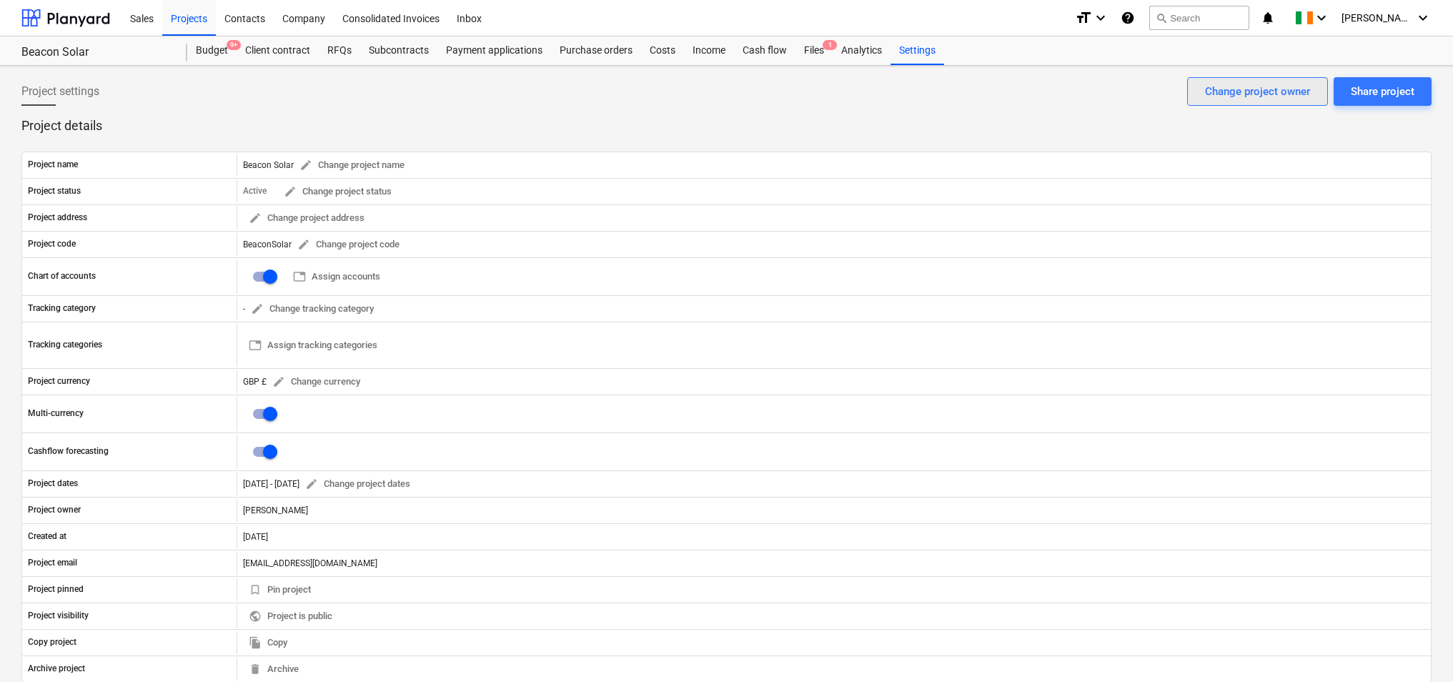
click at [1255, 86] on div "Change project owner" at bounding box center [1257, 91] width 105 height 19
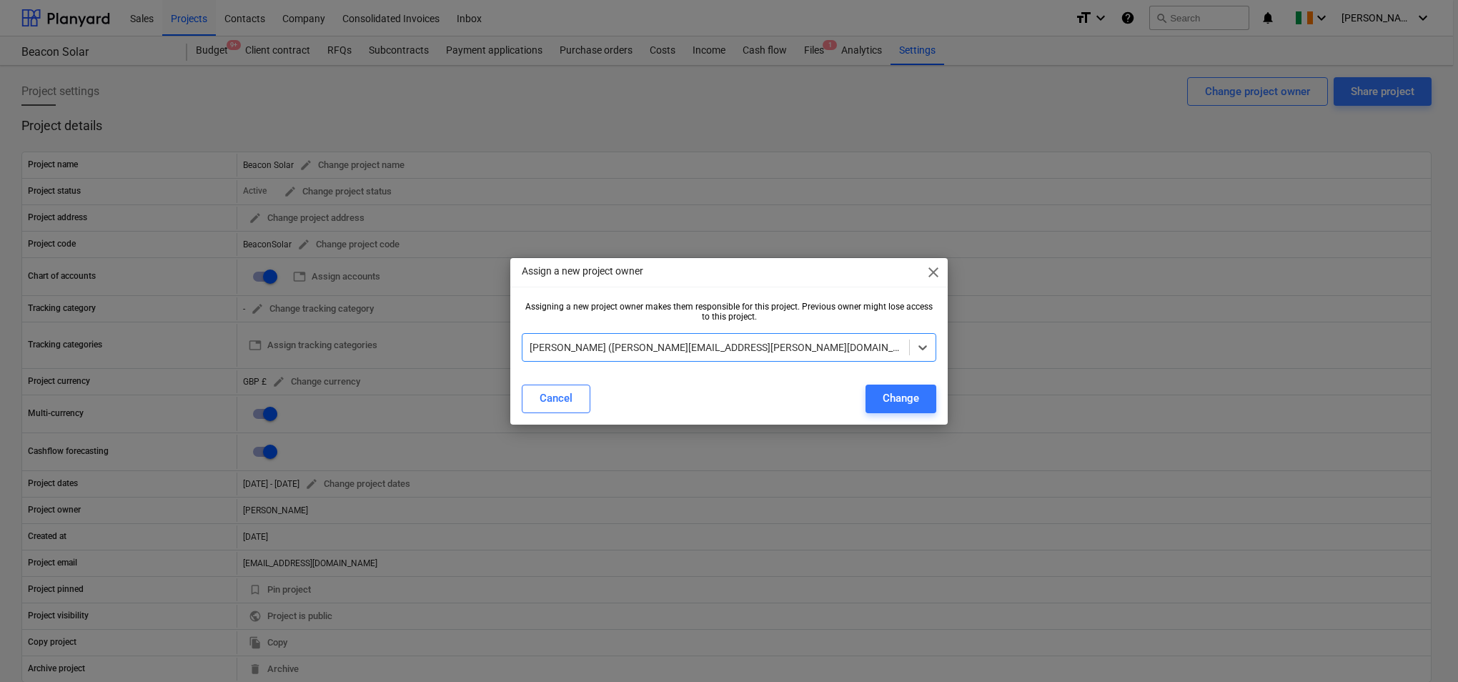
click at [769, 346] on div at bounding box center [716, 347] width 372 height 14
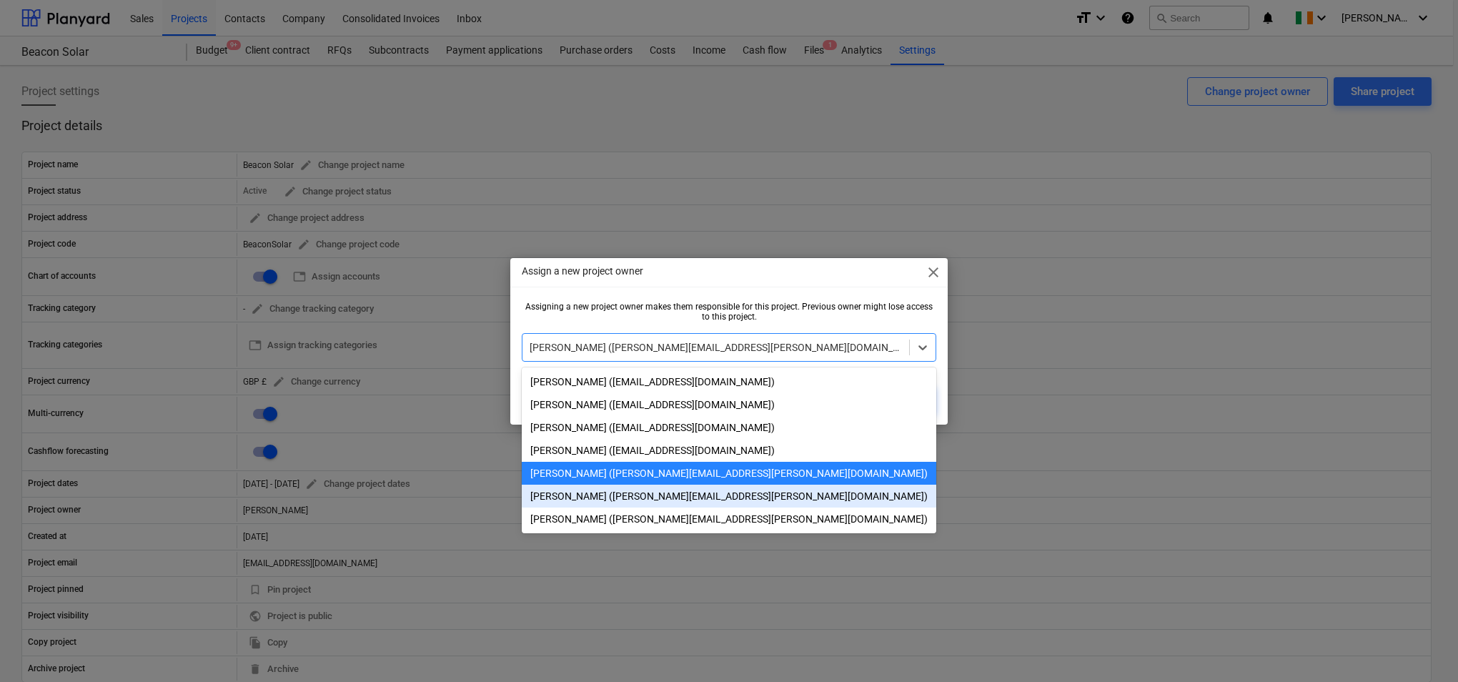
click at [706, 493] on div "[PERSON_NAME] ([PERSON_NAME][EMAIL_ADDRESS][PERSON_NAME][DOMAIN_NAME])" at bounding box center [729, 496] width 415 height 23
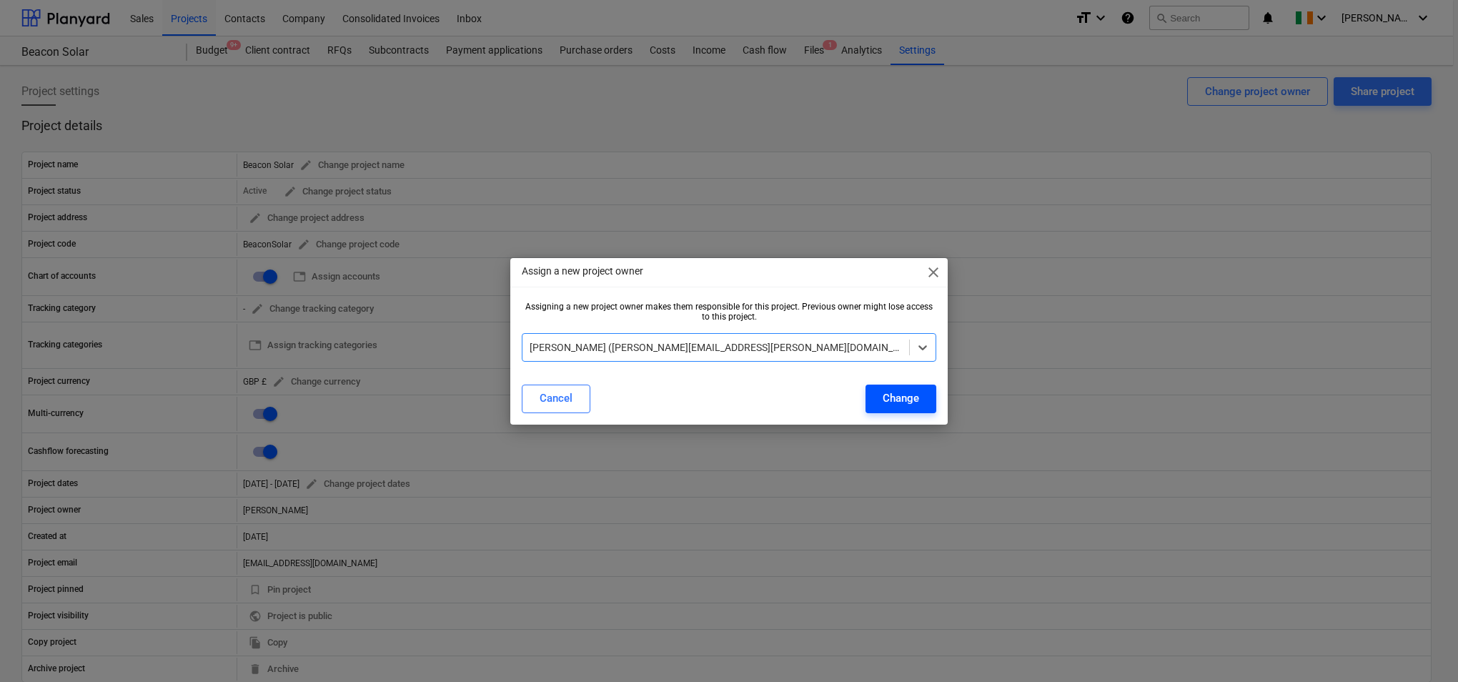
click at [903, 397] on div "Change" at bounding box center [901, 398] width 36 height 19
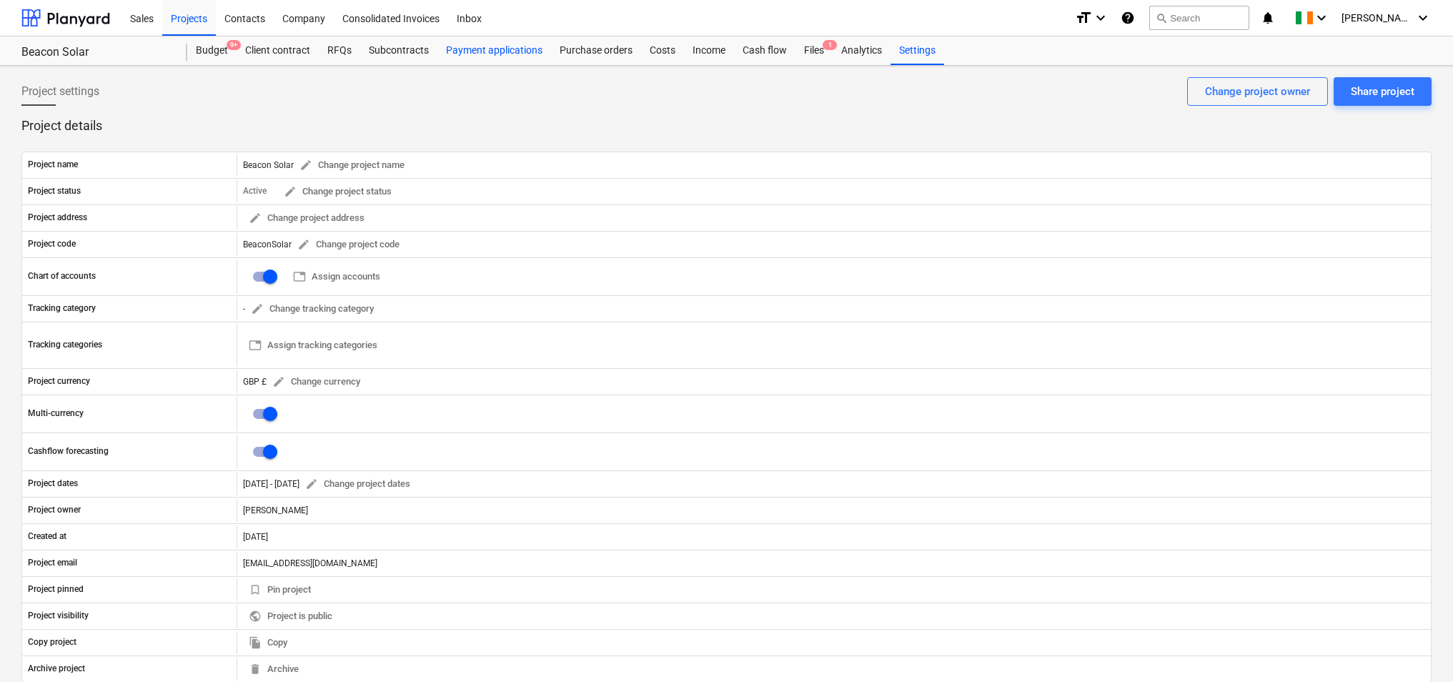
click at [512, 48] on div "Payment applications" at bounding box center [495, 50] width 114 height 29
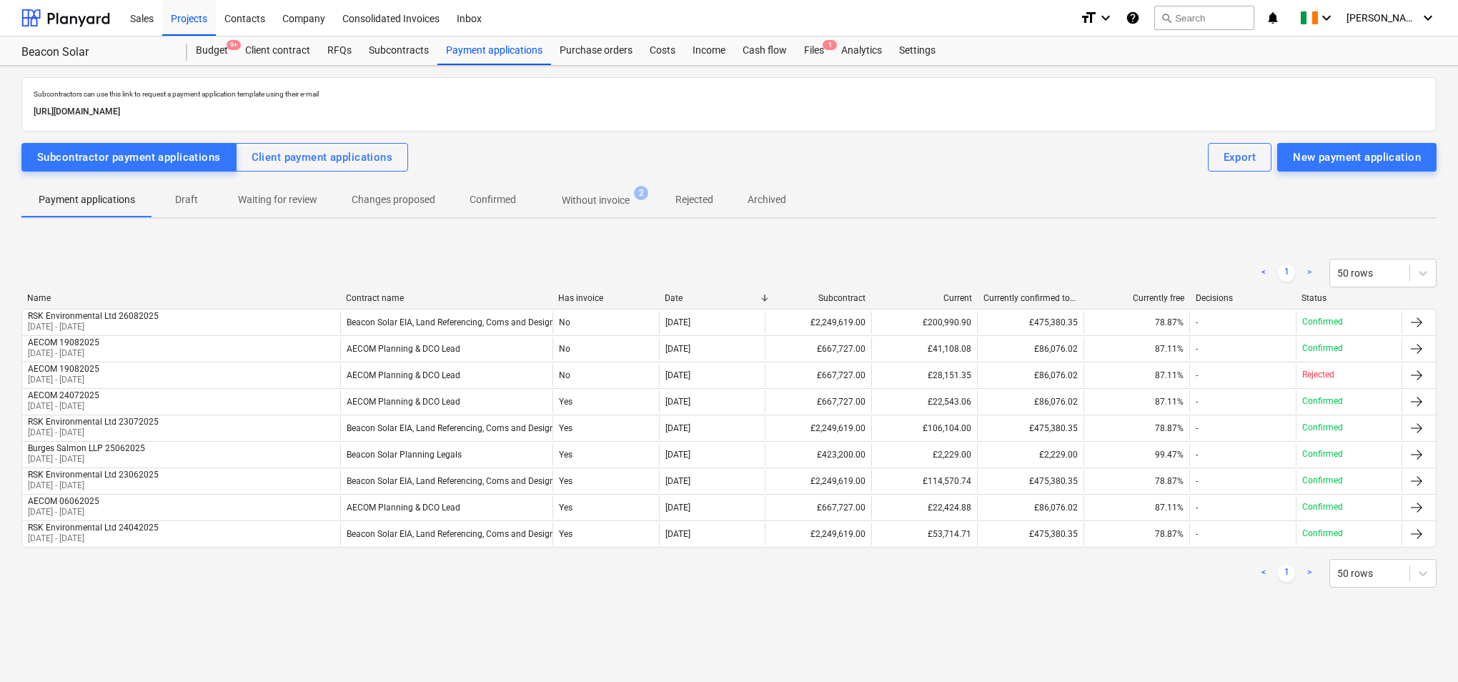
click at [962, 613] on div "Subcontractors can use this link to request a payment application template usin…" at bounding box center [729, 346] width 1416 height 539
click at [943, 626] on div "Subcontractors can use this link to request a payment application template usin…" at bounding box center [729, 374] width 1458 height 616
